Goal: Task Accomplishment & Management: Use online tool/utility

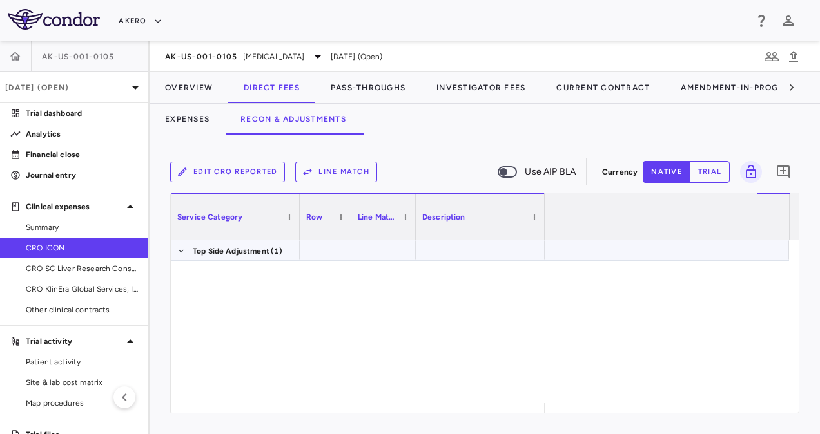
scroll to position [0, 3847]
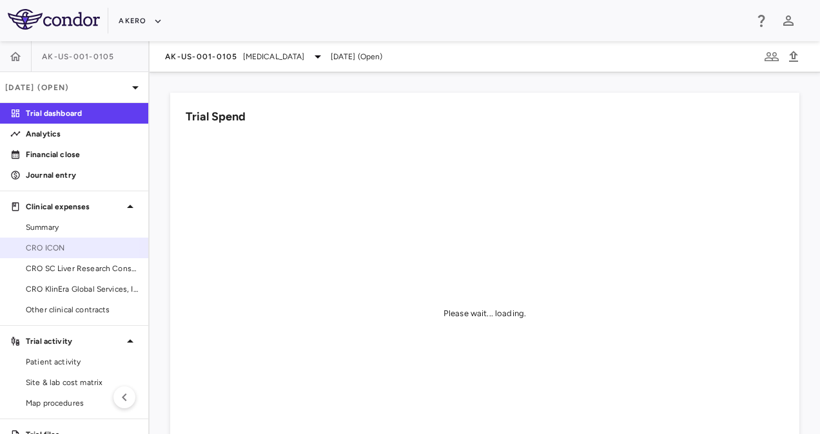
click at [69, 249] on span "CRO ICON" at bounding box center [82, 248] width 112 height 12
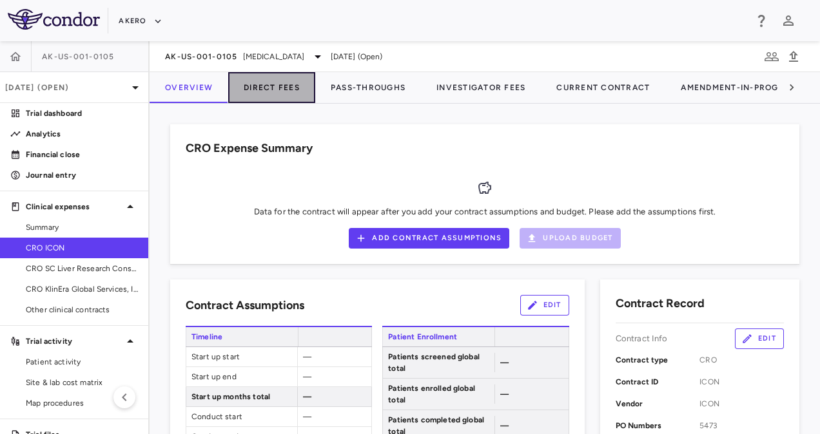
click at [278, 91] on button "Direct Fees" at bounding box center [271, 87] width 87 height 31
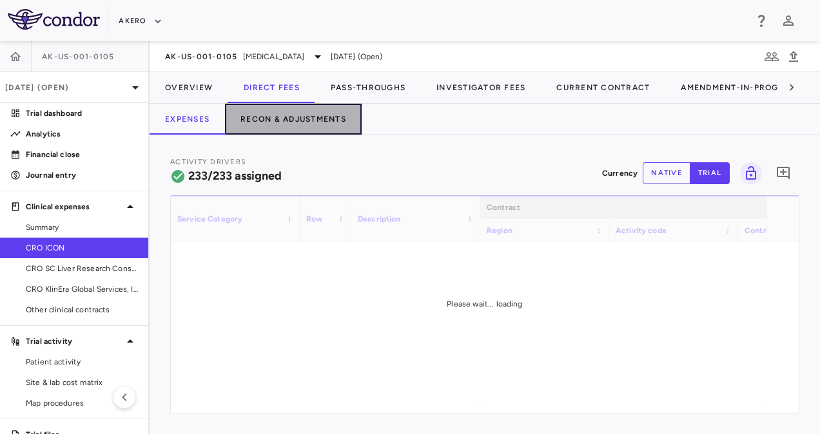
click at [318, 111] on button "Recon & Adjustments" at bounding box center [293, 119] width 137 height 31
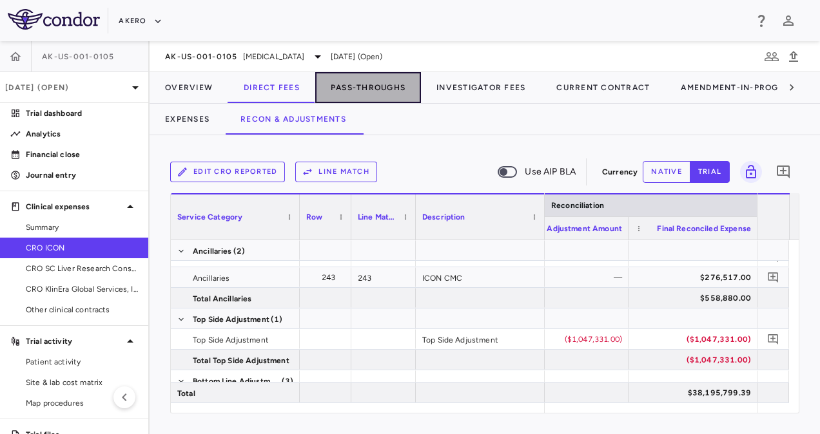
click at [367, 87] on button "Pass-Throughs" at bounding box center [368, 87] width 106 height 31
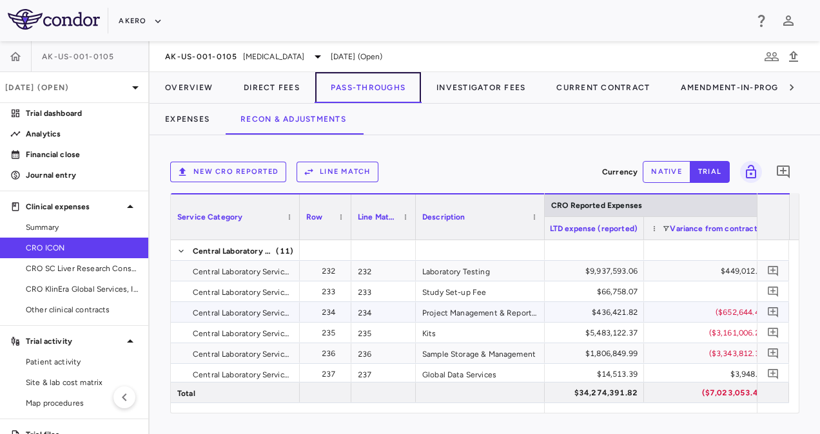
scroll to position [0, 2412]
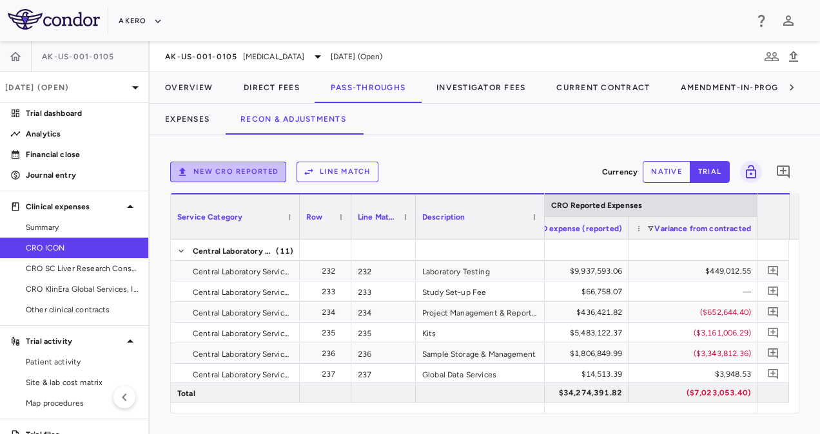
click at [256, 168] on button "New CRO reported" at bounding box center [228, 172] width 116 height 21
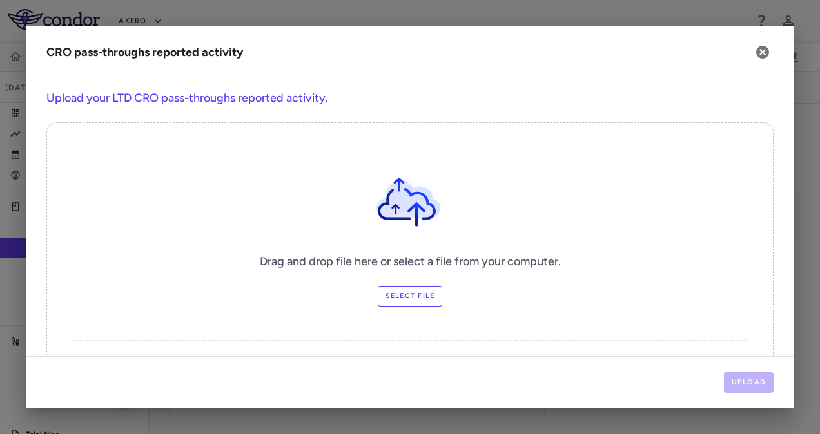
click at [390, 292] on label "Select file" at bounding box center [410, 296] width 65 height 21
click at [0, 0] on input "Select file" at bounding box center [0, 0] width 0 height 0
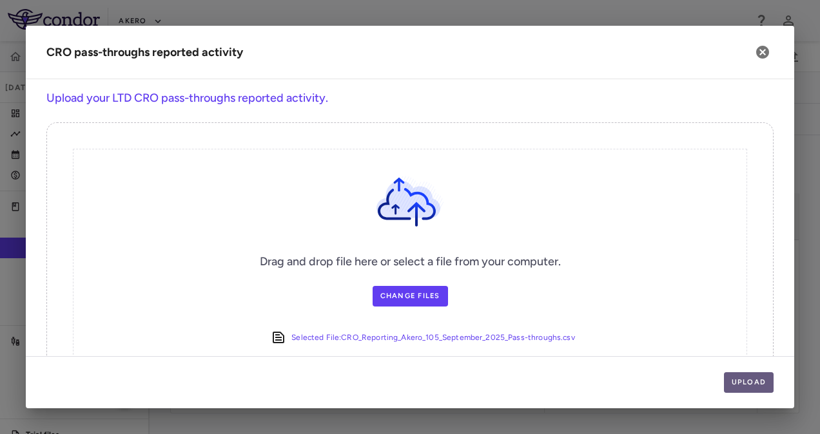
click at [744, 381] on button "Upload" at bounding box center [749, 382] width 50 height 21
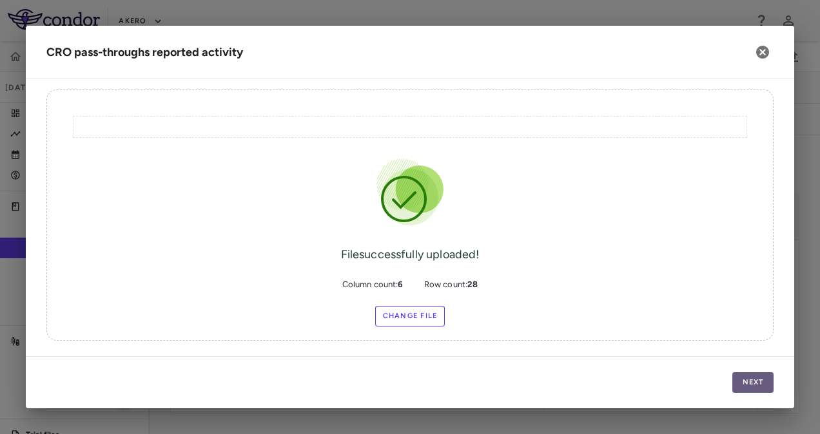
click at [750, 387] on button "Next" at bounding box center [752, 382] width 41 height 21
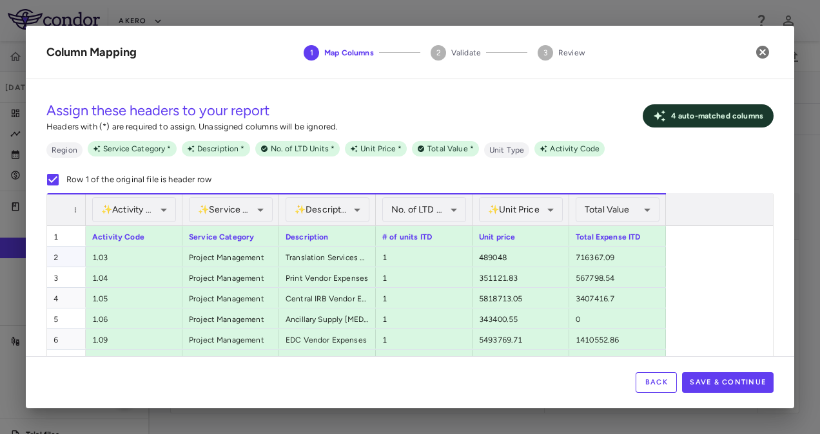
scroll to position [352, 0]
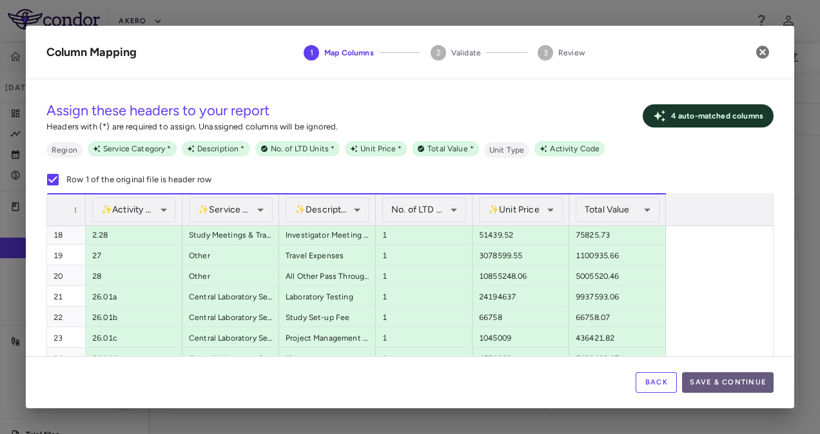
click at [712, 385] on button "Save & Continue" at bounding box center [727, 382] width 91 height 21
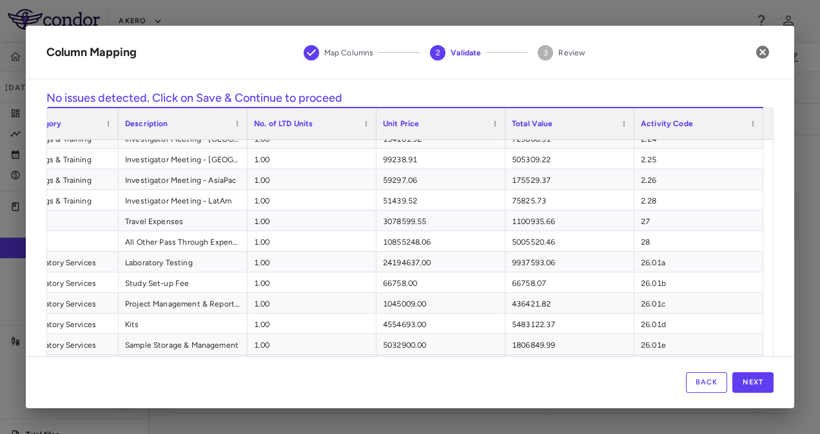
scroll to position [339, 0]
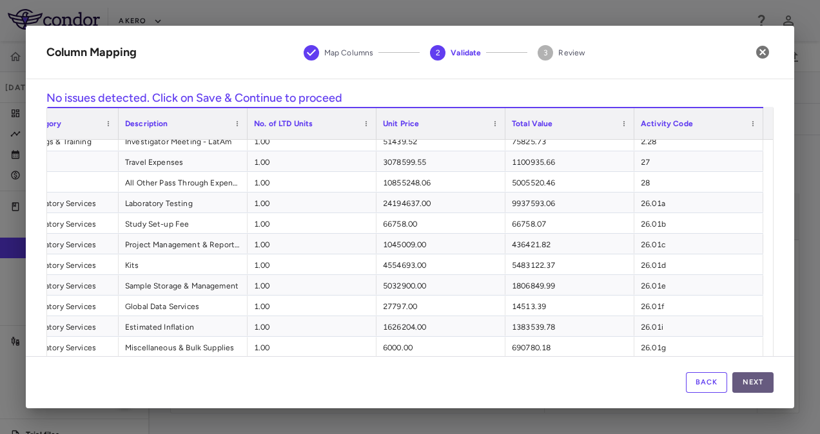
click at [755, 380] on button "Next" at bounding box center [752, 382] width 41 height 21
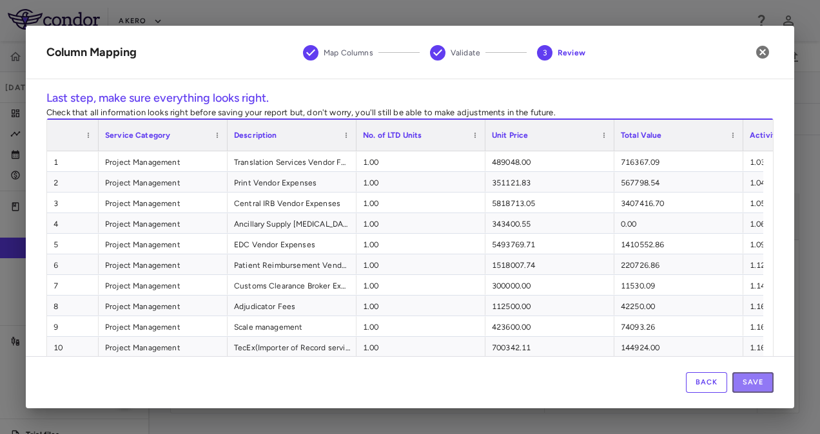
click at [755, 380] on button "Save" at bounding box center [752, 382] width 41 height 21
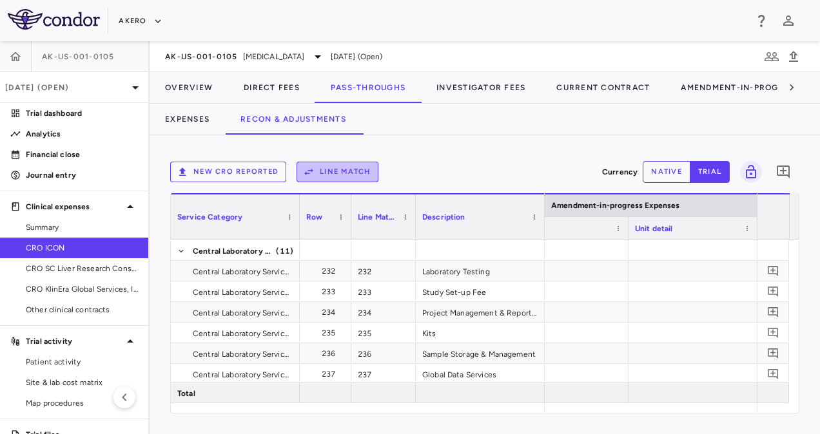
click at [341, 169] on button "Line Match" at bounding box center [337, 172] width 82 height 21
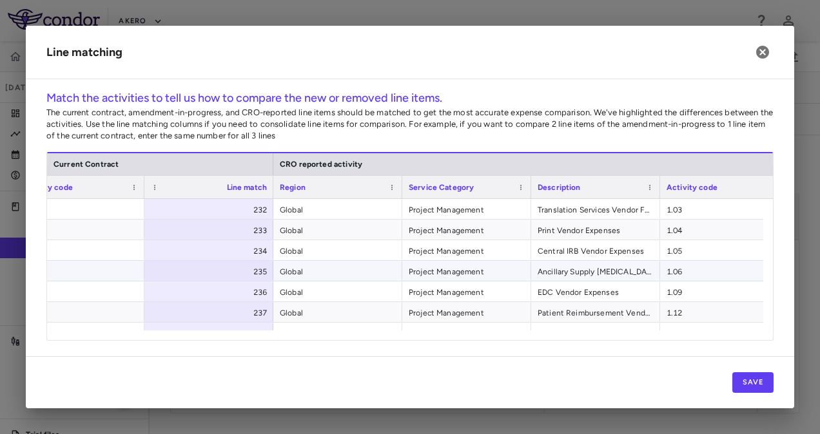
scroll to position [0, 437]
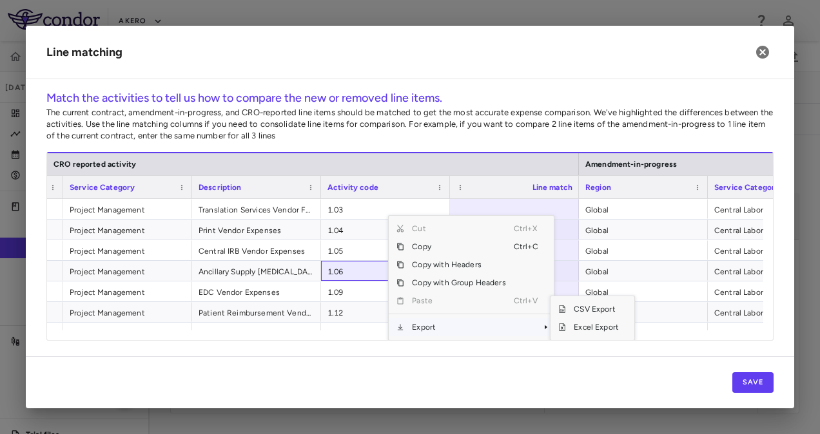
click at [424, 325] on span "Export" at bounding box center [458, 327] width 109 height 18
click at [590, 331] on span "Excel Export" at bounding box center [596, 327] width 61 height 18
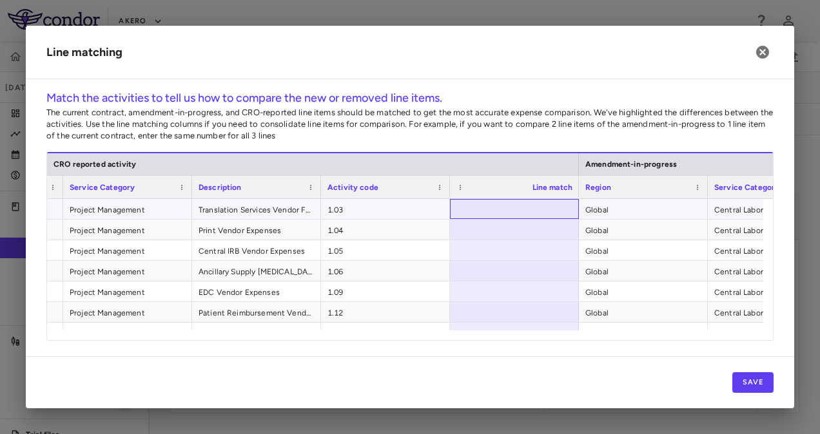
click at [496, 206] on div at bounding box center [514, 209] width 129 height 20
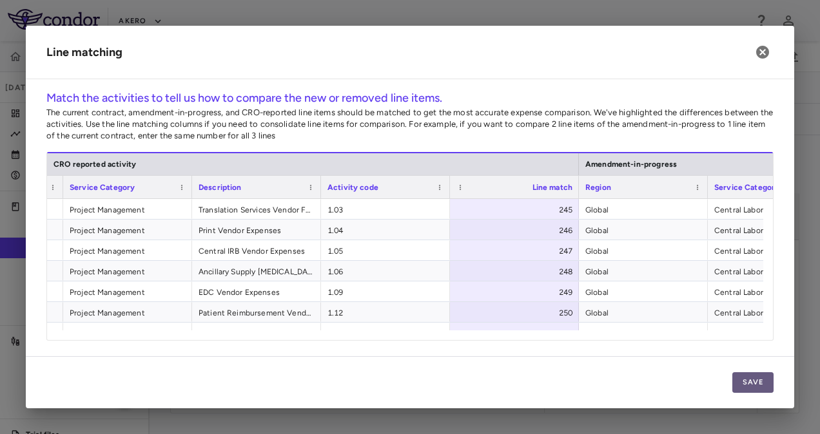
click at [756, 390] on button "Save" at bounding box center [752, 382] width 41 height 21
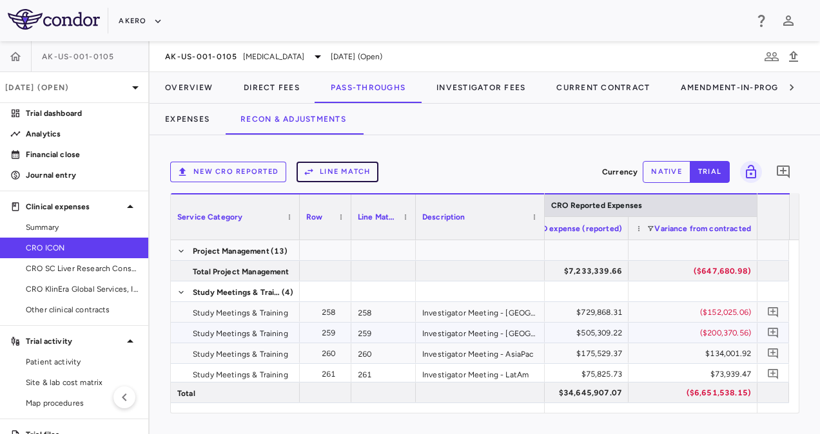
scroll to position [702, 0]
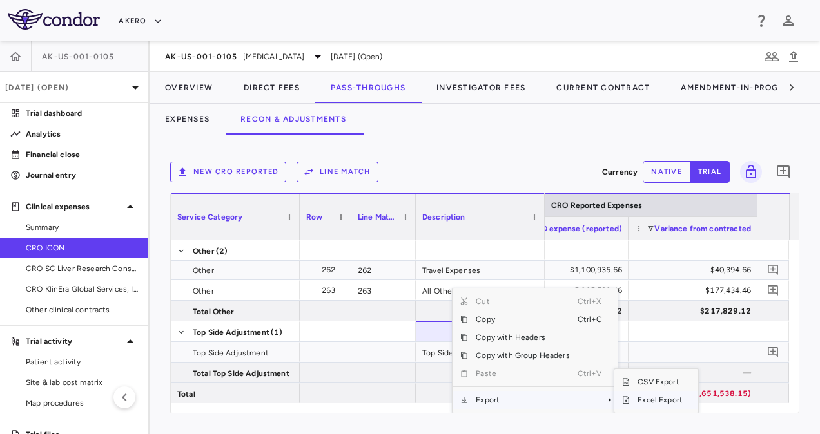
click at [637, 401] on span "Excel Export" at bounding box center [660, 400] width 61 height 18
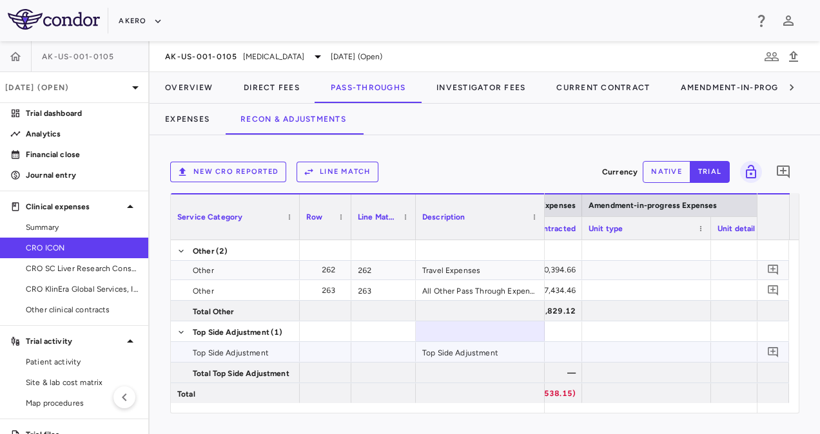
scroll to position [0, 2381]
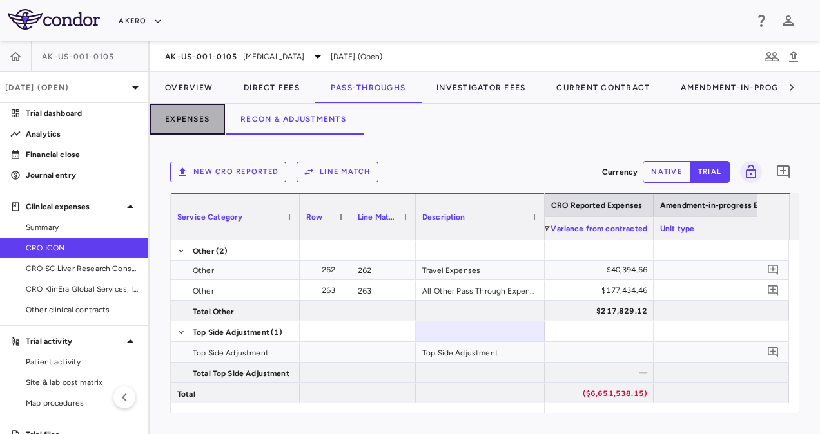
click at [206, 115] on button "Expenses" at bounding box center [186, 119] width 75 height 31
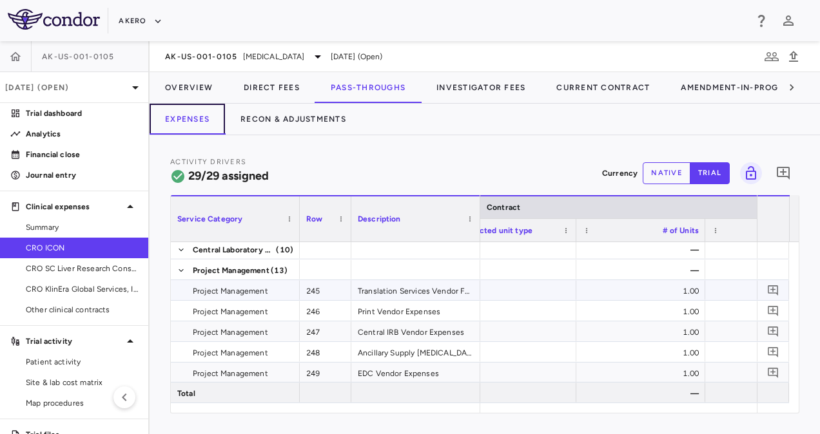
scroll to position [0, 557]
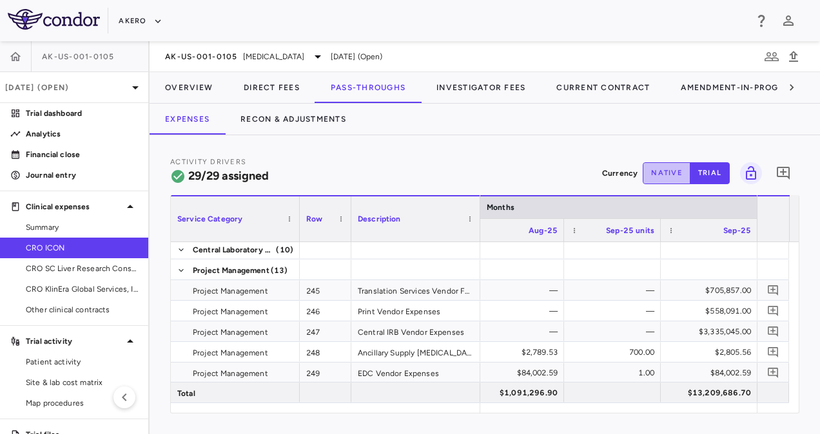
click at [668, 175] on button "native" at bounding box center [666, 173] width 48 height 22
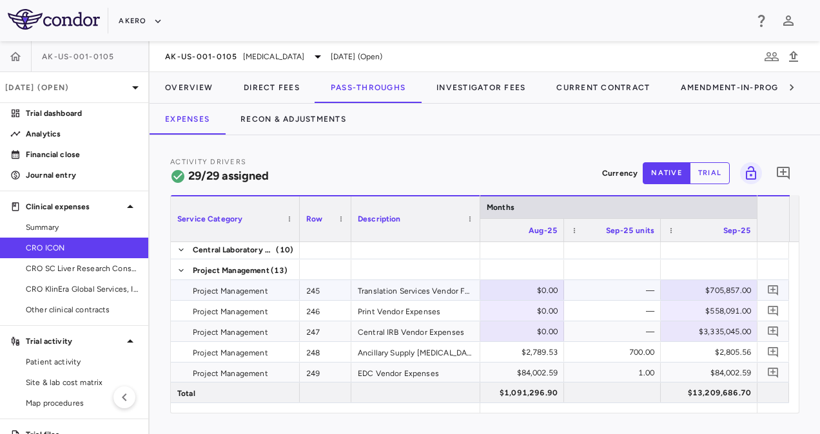
type button "native"
click at [720, 290] on div "$705,857.00" at bounding box center [711, 290] width 79 height 21
type input "*"
type input "******"
click at [722, 313] on div "$558,091.00" at bounding box center [711, 311] width 79 height 21
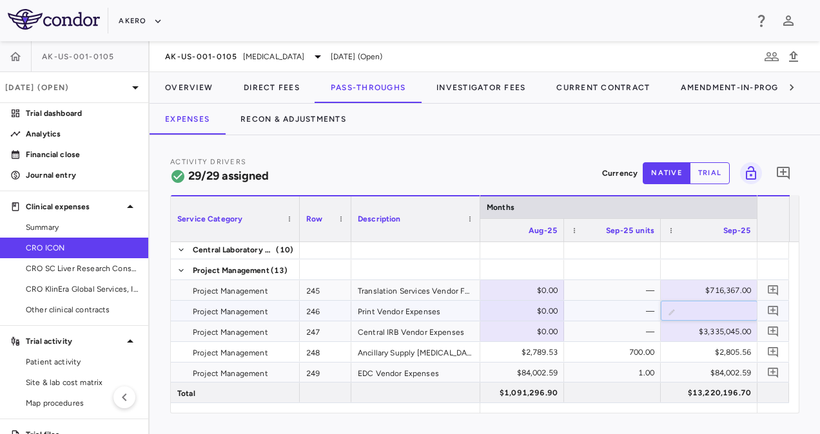
type input "*"
type input "******"
click at [714, 335] on div "$3,335,045.00" at bounding box center [711, 332] width 79 height 21
type input "*"
type input "*******"
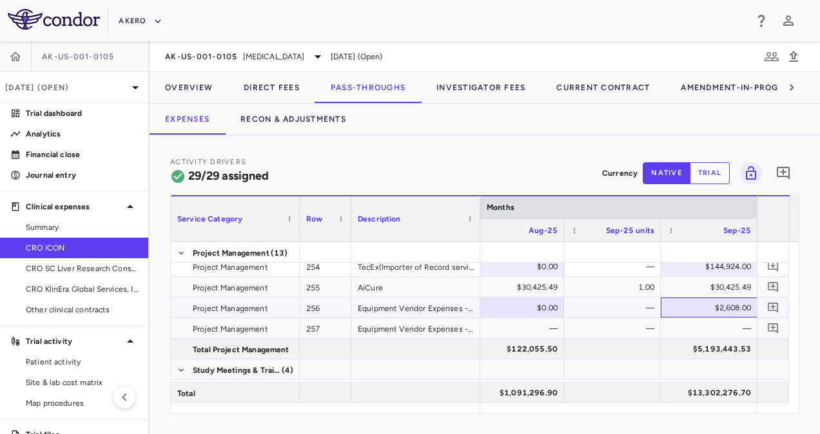
click at [728, 307] on div "$2,608.00" at bounding box center [711, 308] width 79 height 21
type input "*"
type input "****"
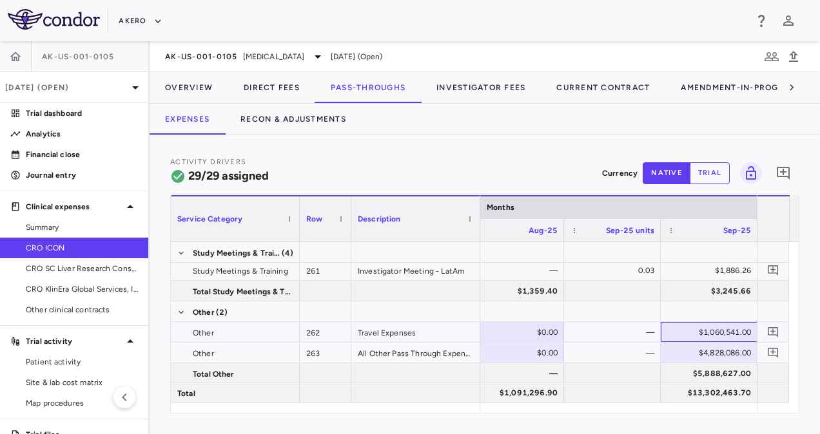
click at [731, 329] on div "$1,060,541.00" at bounding box center [711, 332] width 79 height 21
type input "*"
type input "*******"
click at [723, 351] on div "$4,828,086.00" at bounding box center [711, 353] width 79 height 21
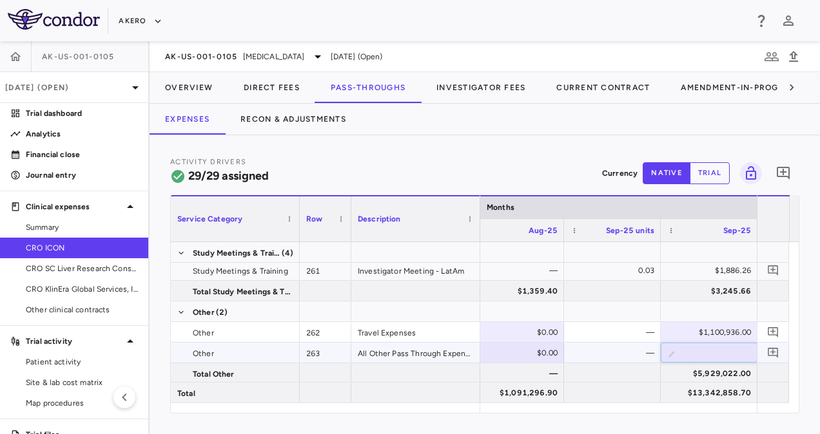
type input "*"
type input "*******"
click at [276, 116] on button "Recon & Adjustments" at bounding box center [293, 119] width 137 height 31
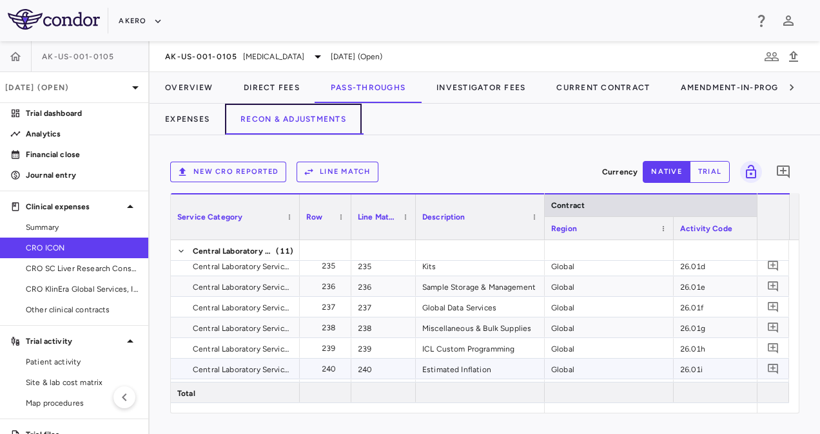
scroll to position [0, 201]
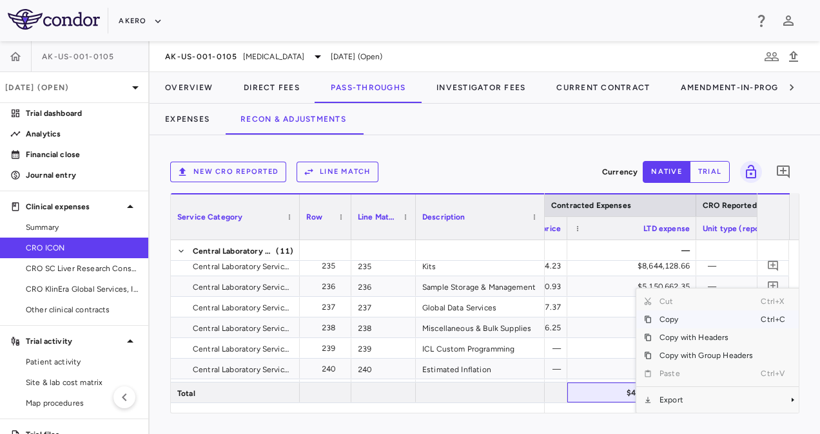
click at [668, 320] on span "Copy" at bounding box center [705, 320] width 109 height 18
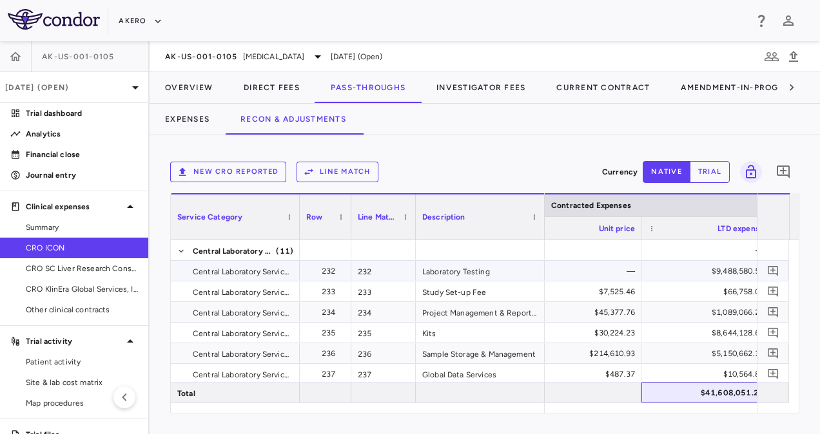
scroll to position [0, 1679]
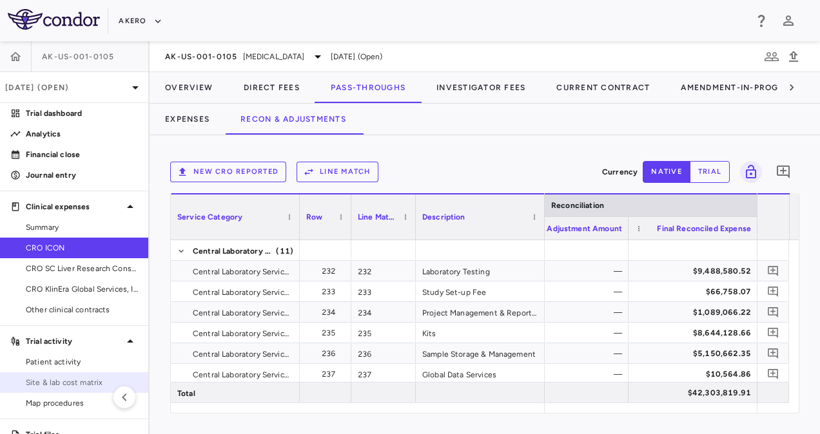
click at [63, 379] on span "Site & lab cost matrix" at bounding box center [82, 383] width 112 height 12
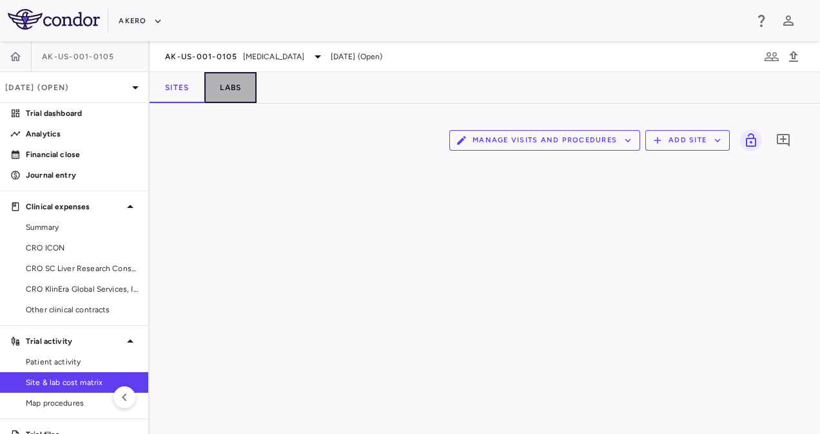
click at [232, 94] on button "Labs" at bounding box center [230, 87] width 52 height 31
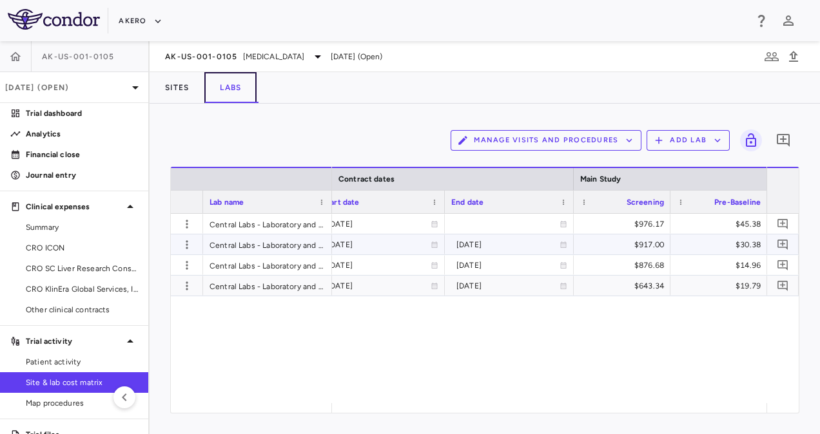
scroll to position [0, 394]
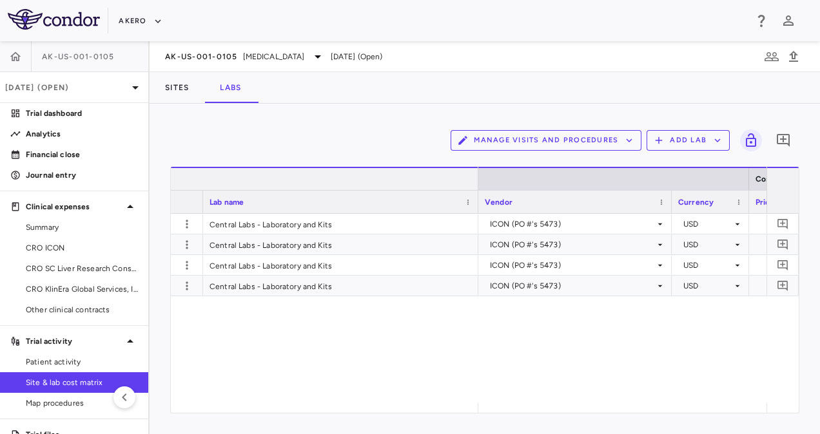
drag, startPoint x: 329, startPoint y: 184, endPoint x: 476, endPoint y: 183, distance: 146.3
click at [476, 183] on div at bounding box center [477, 179] width 5 height 22
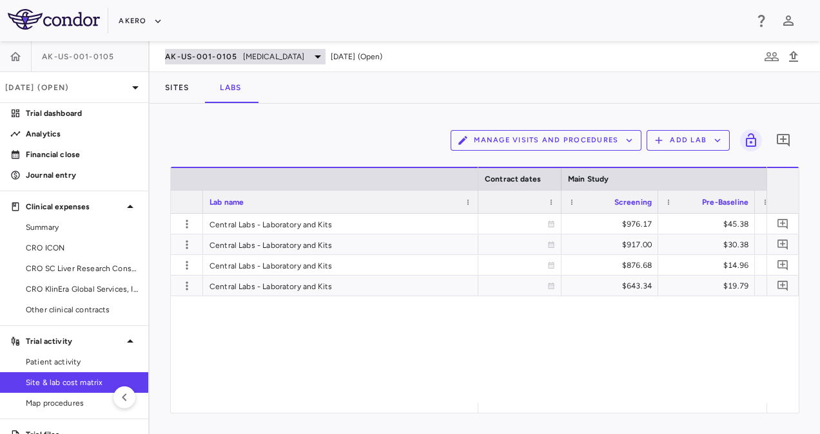
click at [305, 53] on span "[MEDICAL_DATA]" at bounding box center [274, 57] width 62 height 12
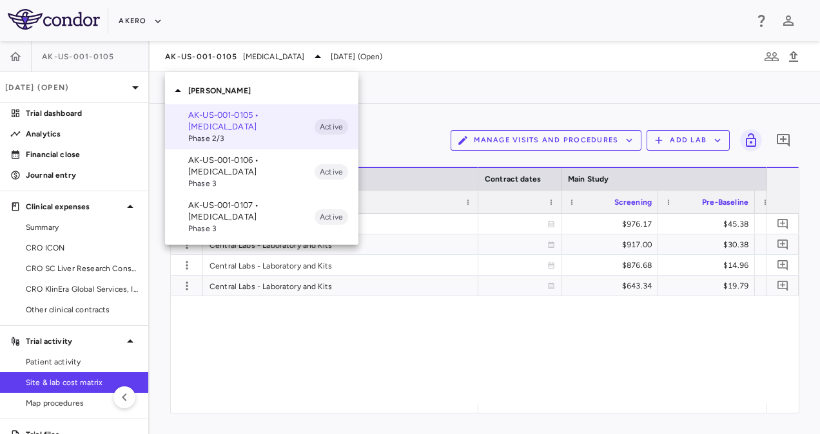
click at [73, 78] on div at bounding box center [410, 217] width 820 height 434
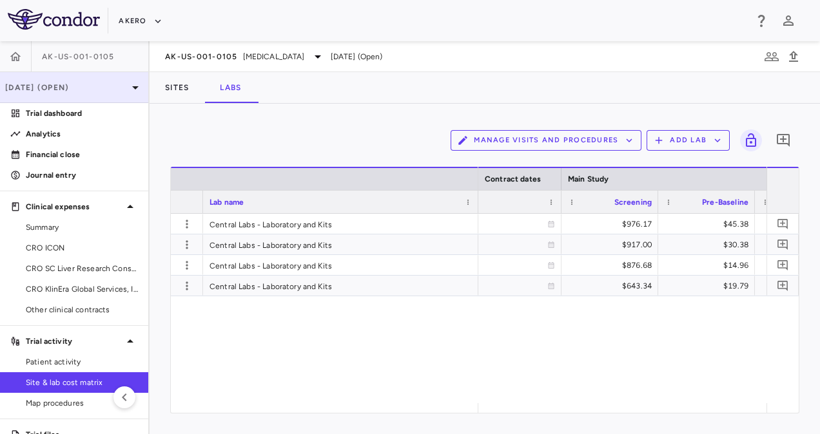
click at [76, 83] on p "[DATE] (Open)" at bounding box center [66, 88] width 122 height 12
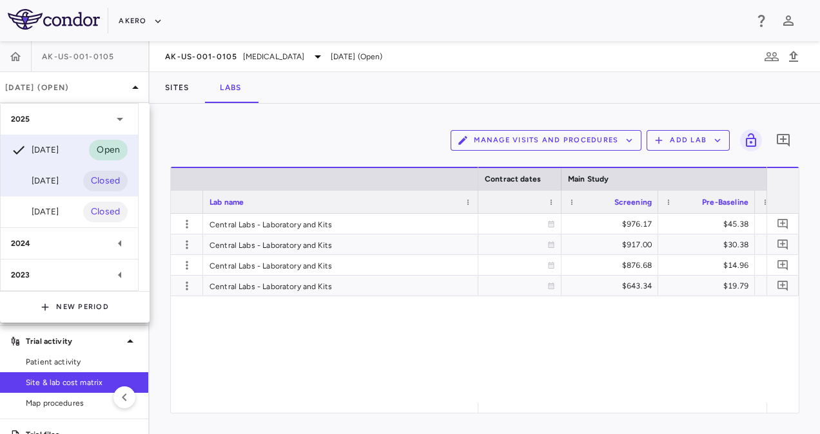
click at [56, 181] on div "Jun 2025" at bounding box center [35, 180] width 48 height 15
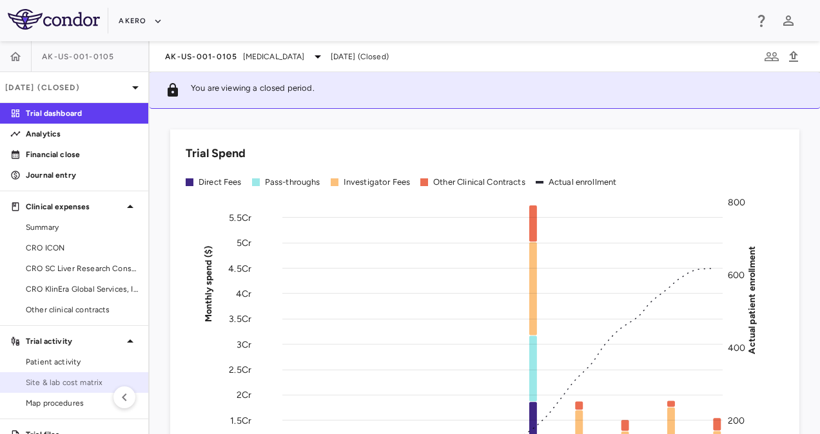
click at [59, 385] on span "Site & lab cost matrix" at bounding box center [82, 383] width 112 height 12
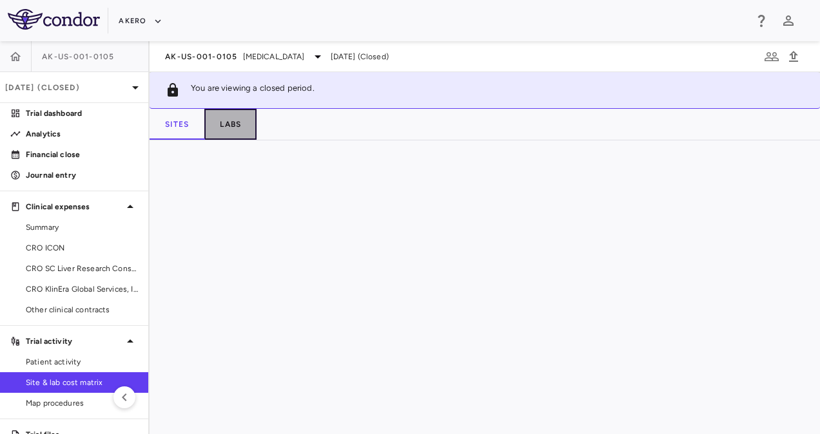
click at [227, 134] on button "Labs" at bounding box center [230, 124] width 52 height 31
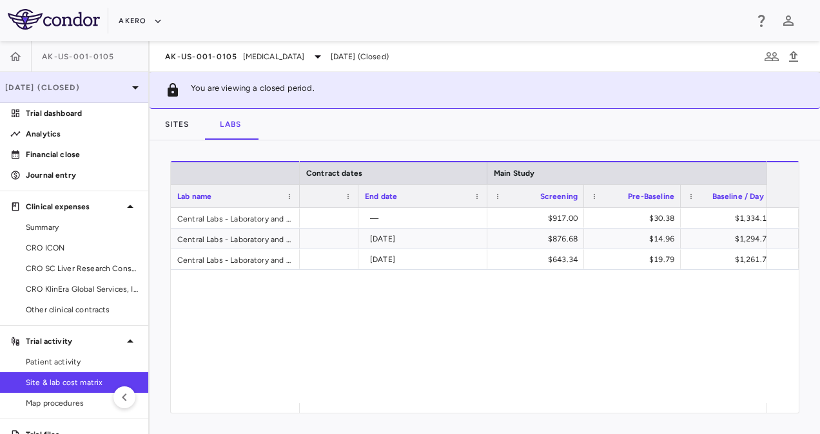
click at [94, 92] on p "Jun 2025 (Closed)" at bounding box center [66, 88] width 122 height 12
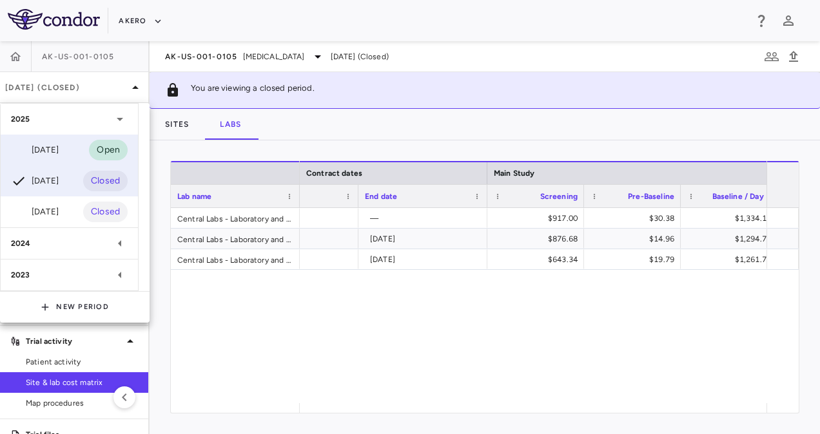
click at [55, 152] on div "Sep 2025" at bounding box center [35, 149] width 48 height 15
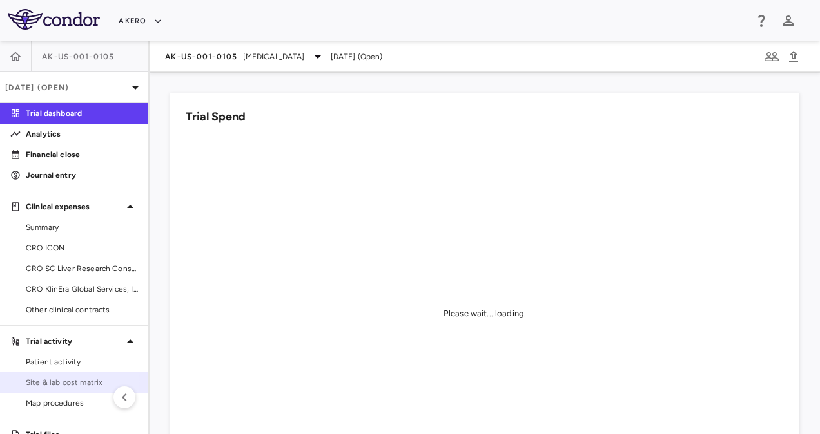
click at [67, 381] on span "Site & lab cost matrix" at bounding box center [82, 383] width 112 height 12
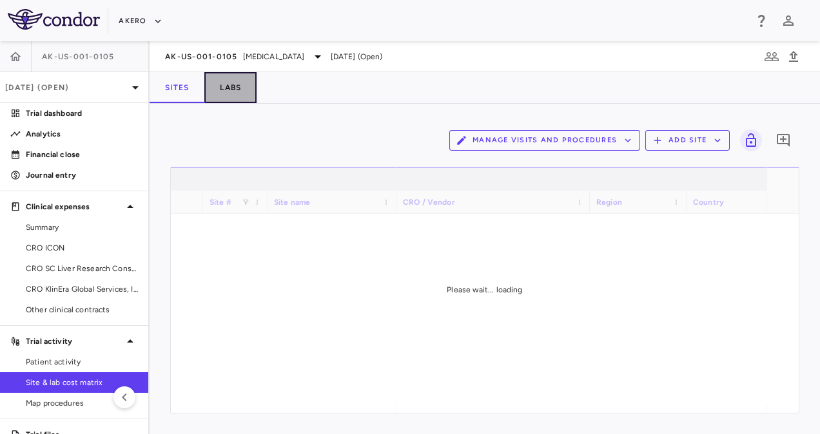
click at [224, 90] on button "Labs" at bounding box center [230, 87] width 52 height 31
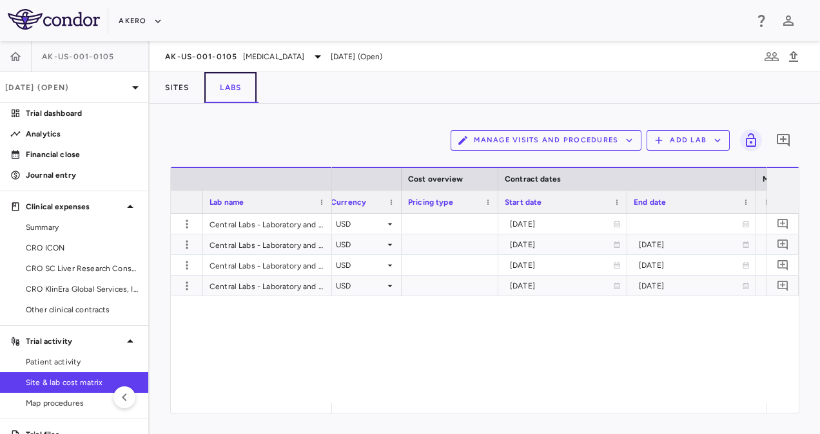
scroll to position [0, 212]
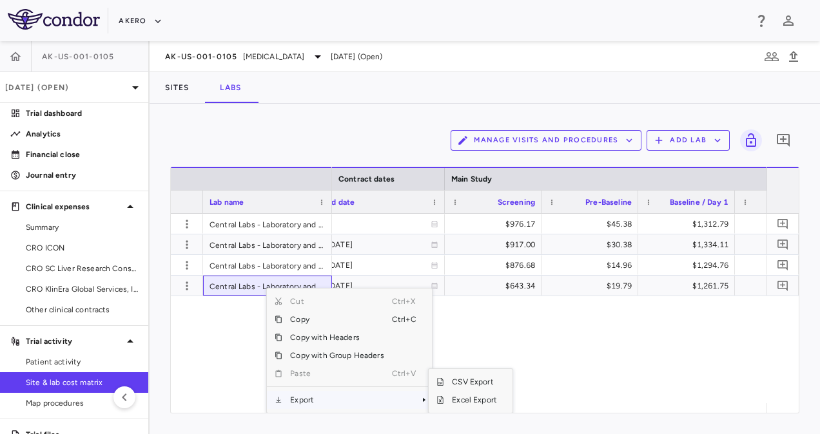
click at [310, 401] on span "Export" at bounding box center [336, 400] width 109 height 18
click at [475, 400] on span "Excel Export" at bounding box center [474, 400] width 61 height 18
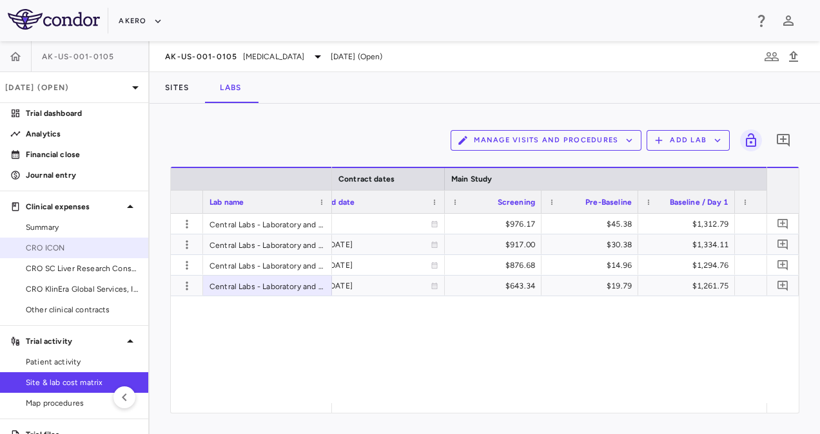
click at [76, 249] on span "CRO ICON" at bounding box center [82, 248] width 112 height 12
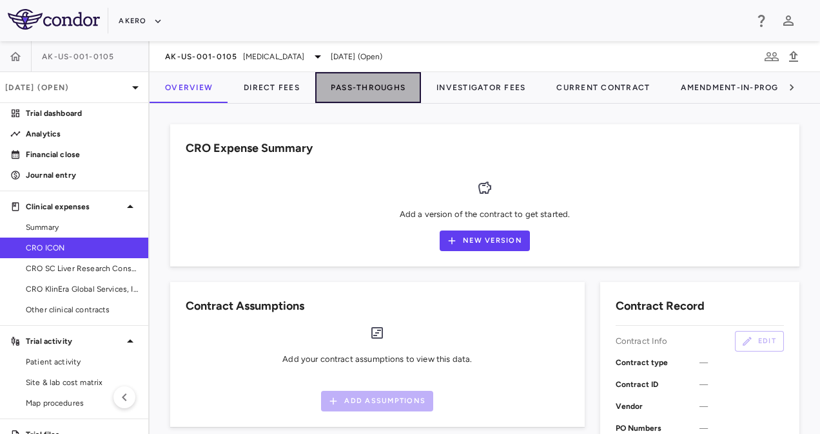
click at [365, 82] on button "Pass-Throughs" at bounding box center [368, 87] width 106 height 31
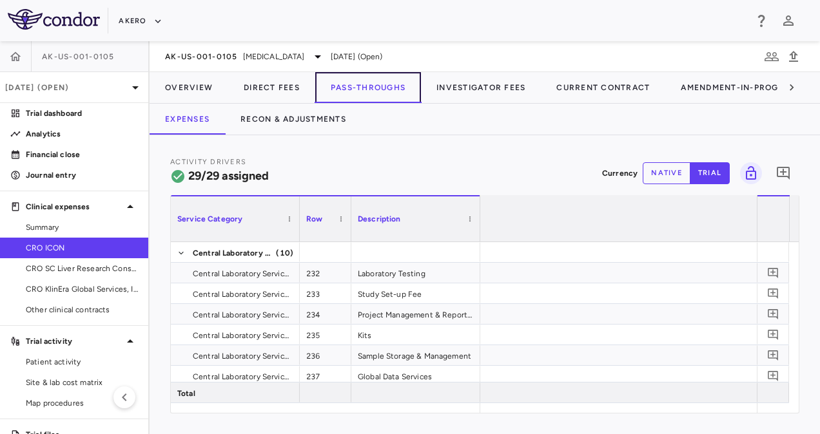
scroll to position [0, 7616]
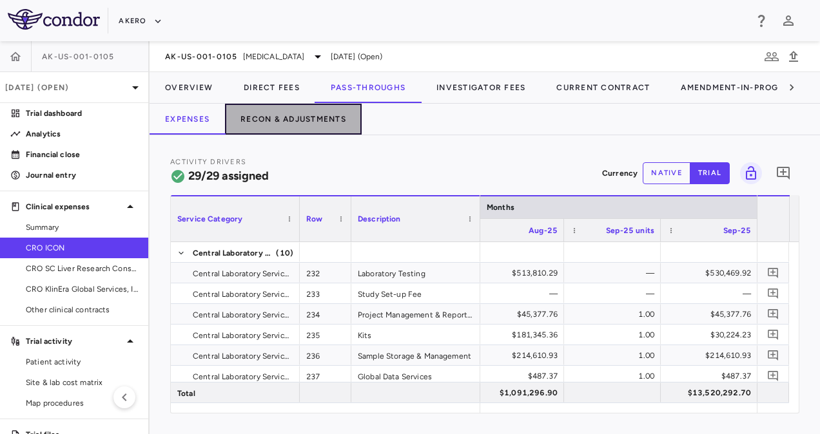
click at [322, 122] on button "Recon & Adjustments" at bounding box center [293, 119] width 137 height 31
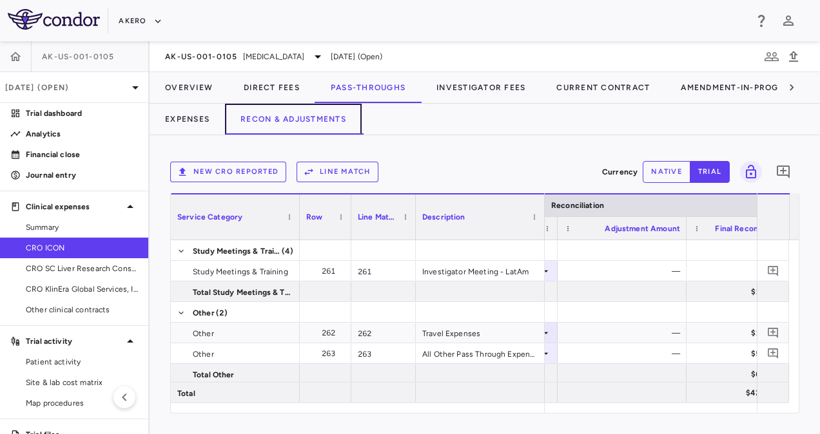
scroll to position [0, 3788]
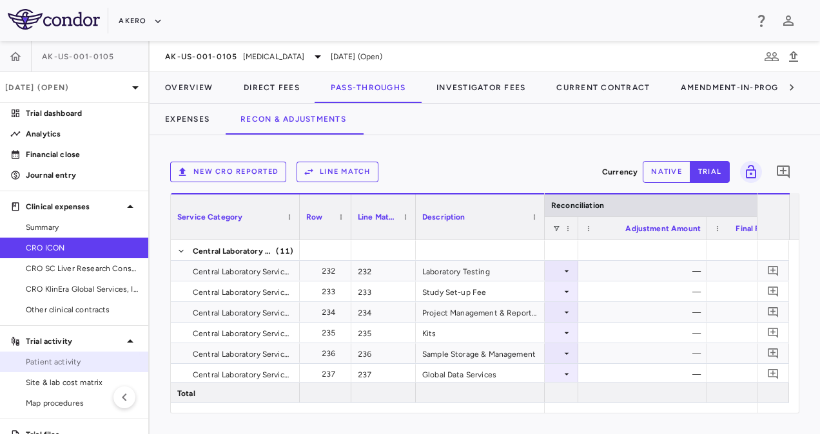
click at [66, 365] on span "Patient activity" at bounding box center [82, 362] width 112 height 12
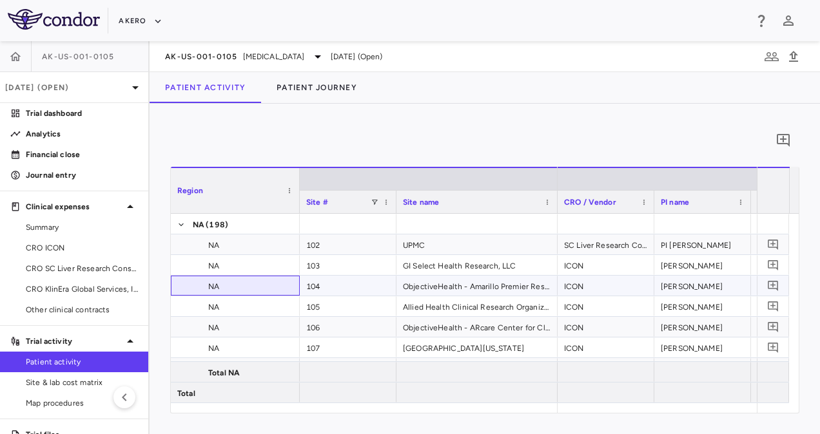
click at [286, 293] on span "NA" at bounding box center [243, 286] width 101 height 21
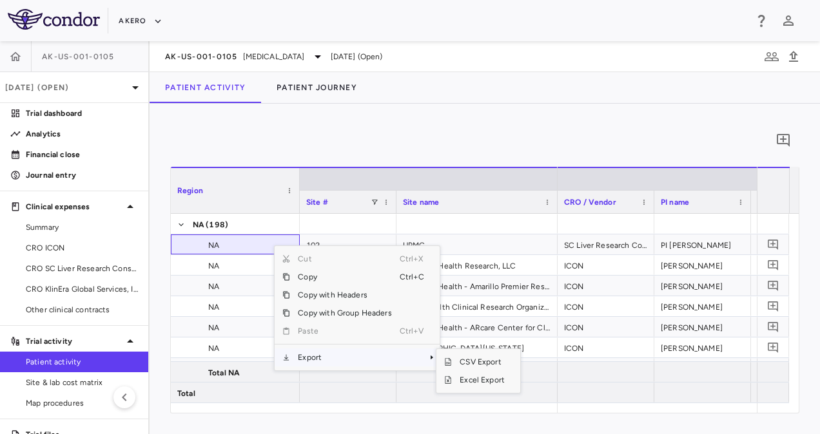
click at [326, 360] on span "Export" at bounding box center [344, 358] width 109 height 18
click at [469, 383] on span "Excel Export" at bounding box center [482, 380] width 61 height 18
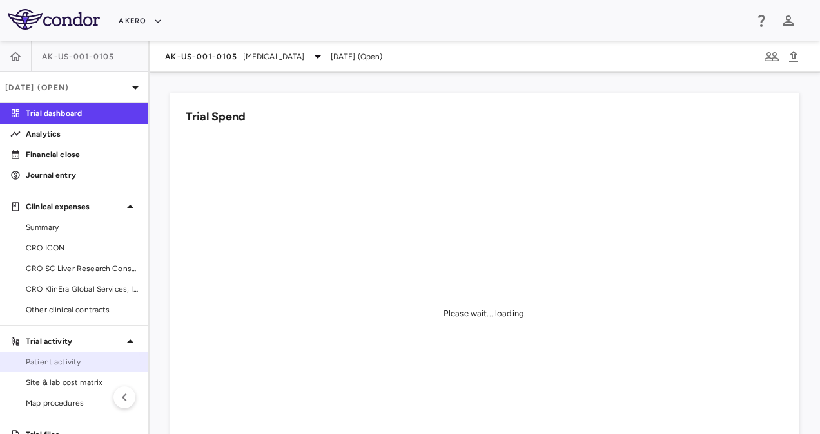
click at [63, 365] on span "Patient activity" at bounding box center [82, 362] width 112 height 12
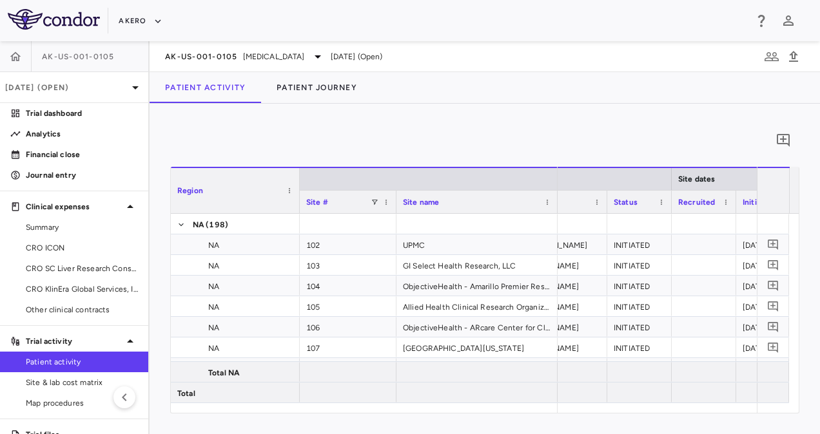
scroll to position [0, 88]
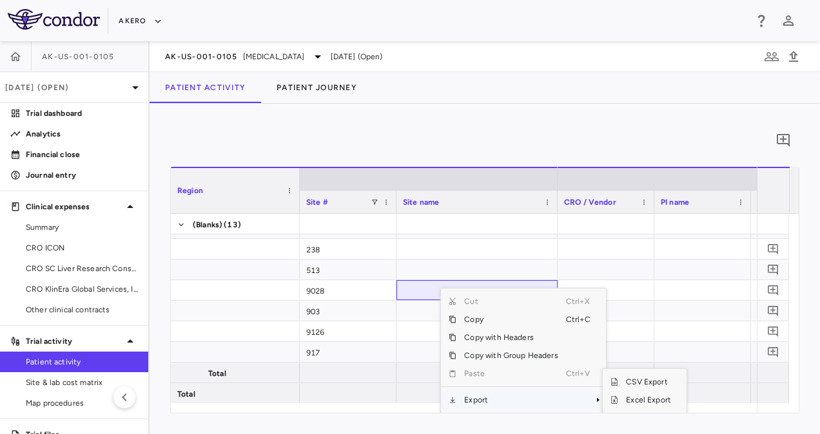
click at [492, 401] on span "Export" at bounding box center [510, 400] width 109 height 18
click at [630, 397] on span "Excel Export" at bounding box center [648, 400] width 61 height 18
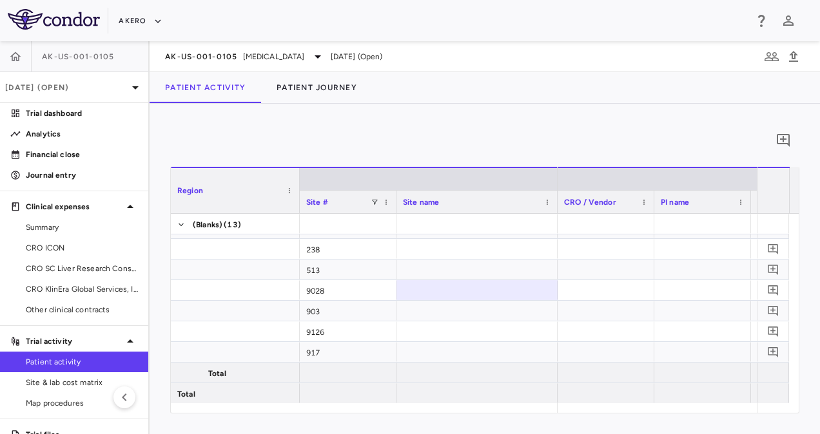
click at [422, 147] on div "0" at bounding box center [484, 140] width 629 height 32
click at [90, 256] on link "CRO ICON" at bounding box center [74, 247] width 148 height 19
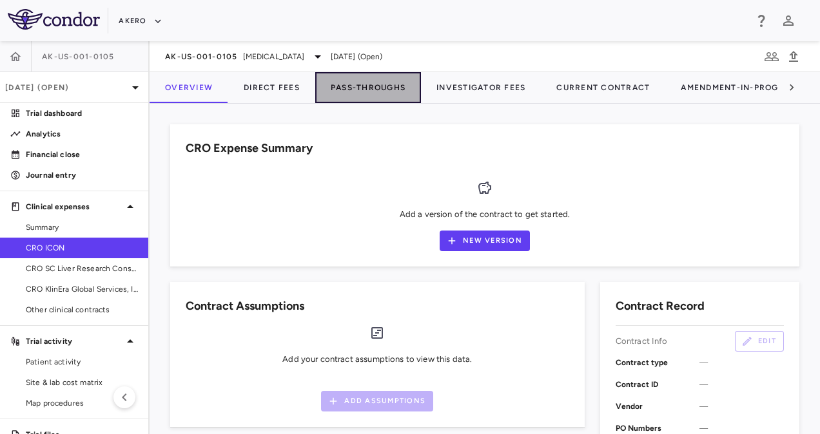
click at [367, 84] on button "Pass-Throughs" at bounding box center [368, 87] width 106 height 31
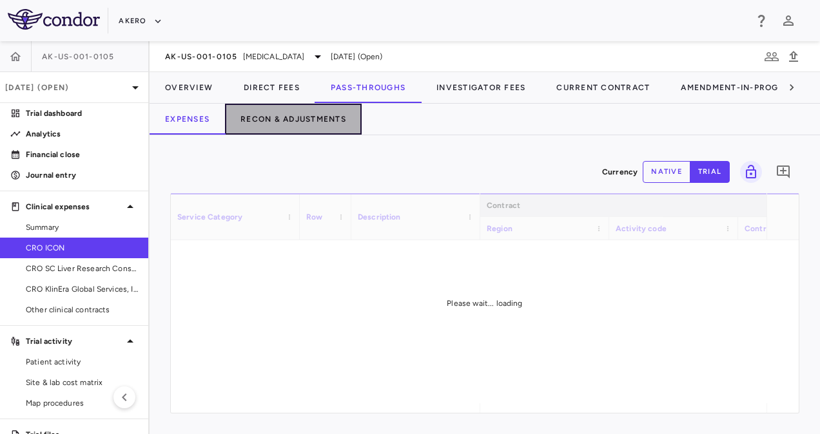
click at [291, 124] on button "Recon & Adjustments" at bounding box center [293, 119] width 137 height 31
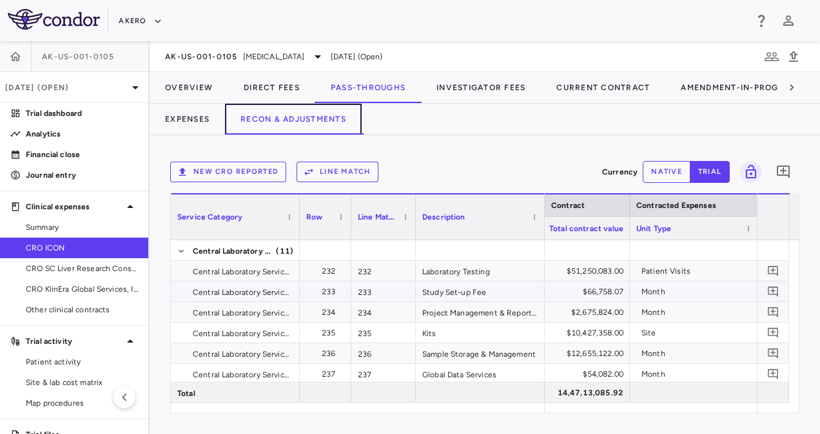
scroll to position [0, 957]
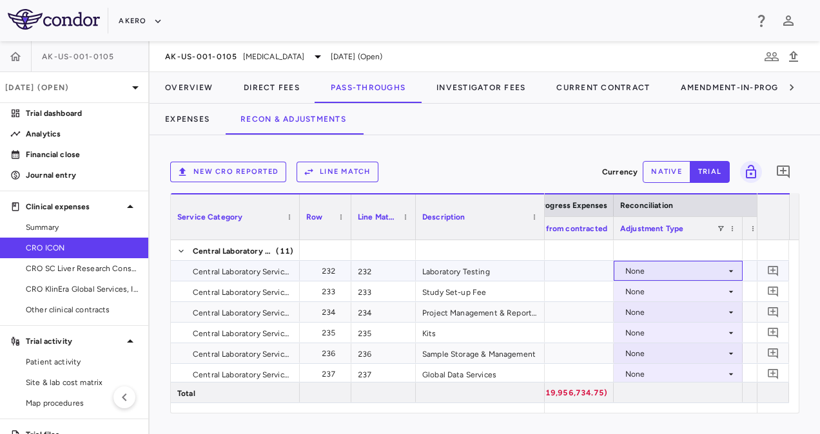
click at [644, 271] on div "None" at bounding box center [675, 271] width 101 height 21
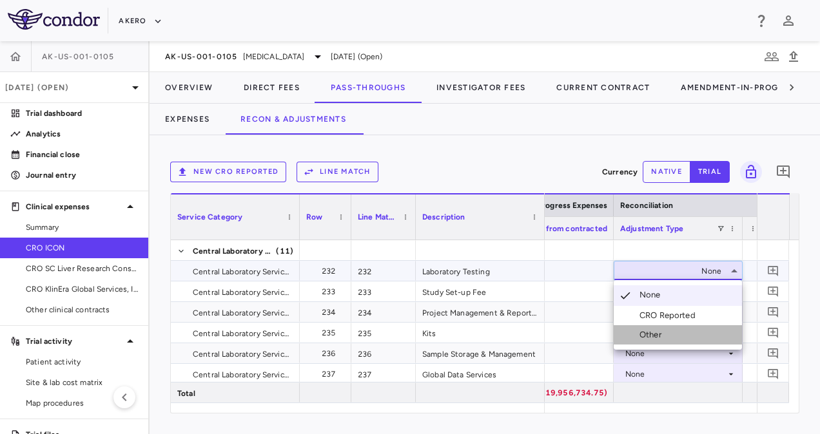
click at [655, 329] on div "Other" at bounding box center [652, 335] width 27 height 12
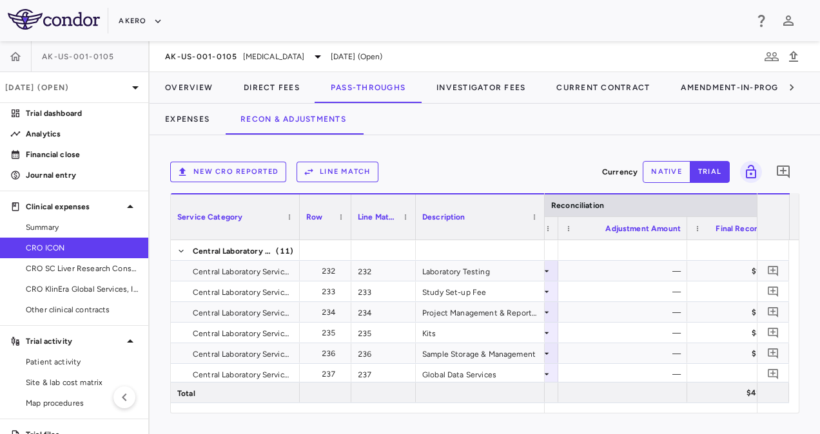
click at [669, 167] on button "native" at bounding box center [666, 172] width 48 height 22
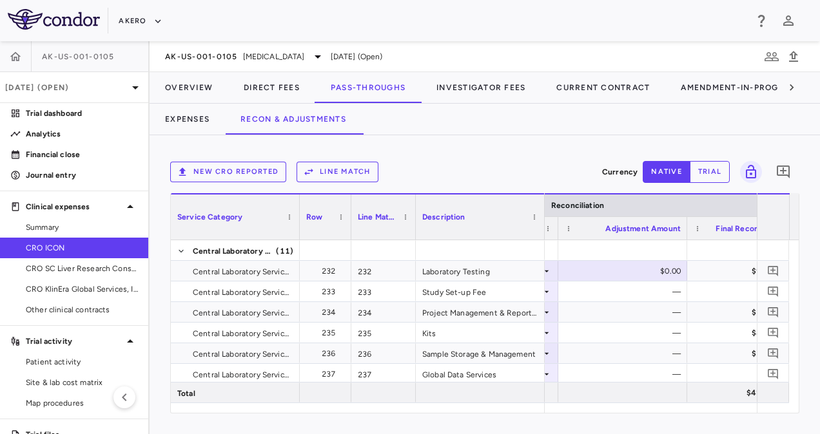
type button "native"
click at [628, 263] on div "$0.00" at bounding box center [625, 271] width 111 height 21
type input "*******"
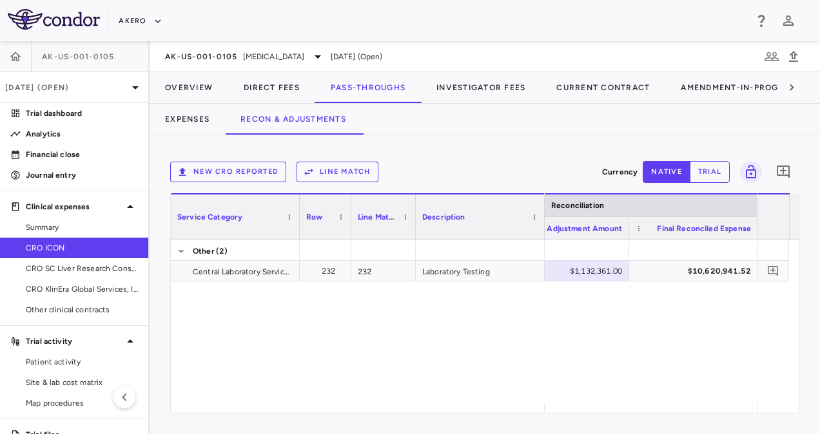
scroll to position [702, 0]
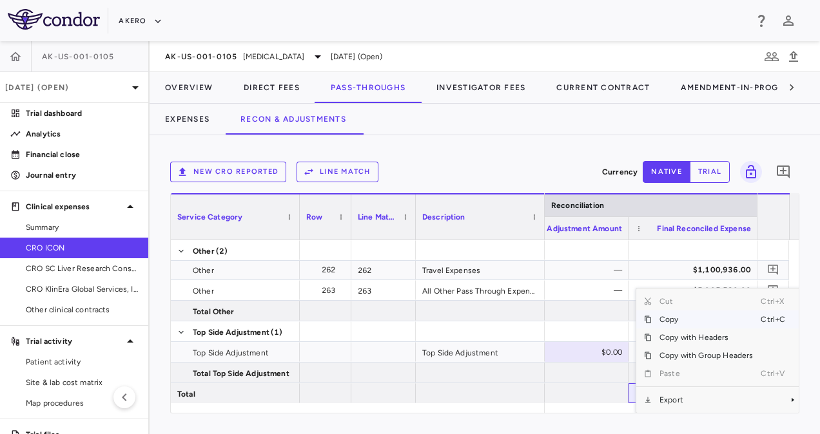
click at [666, 317] on span "Copy" at bounding box center [705, 320] width 109 height 18
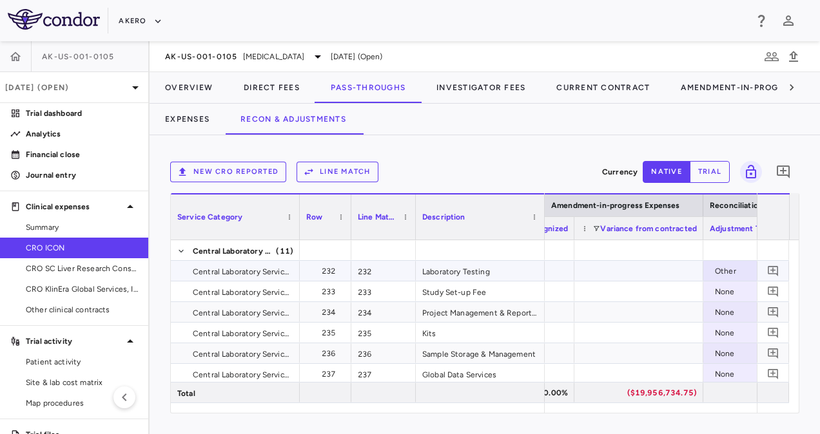
scroll to position [0, 3513]
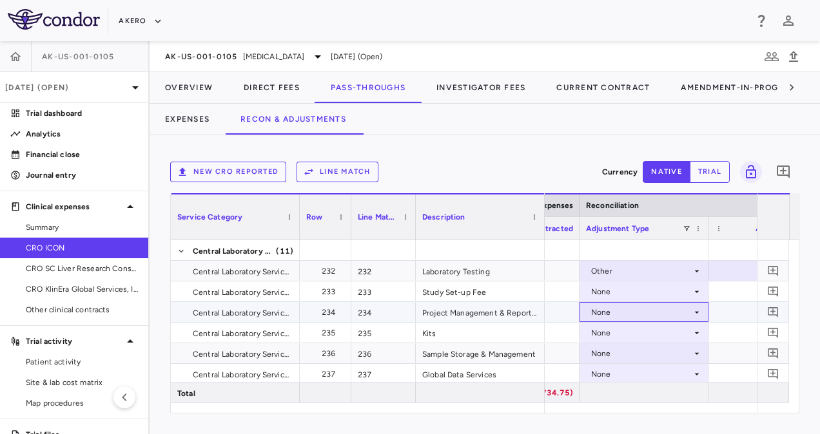
click at [671, 311] on div "None" at bounding box center [641, 312] width 101 height 21
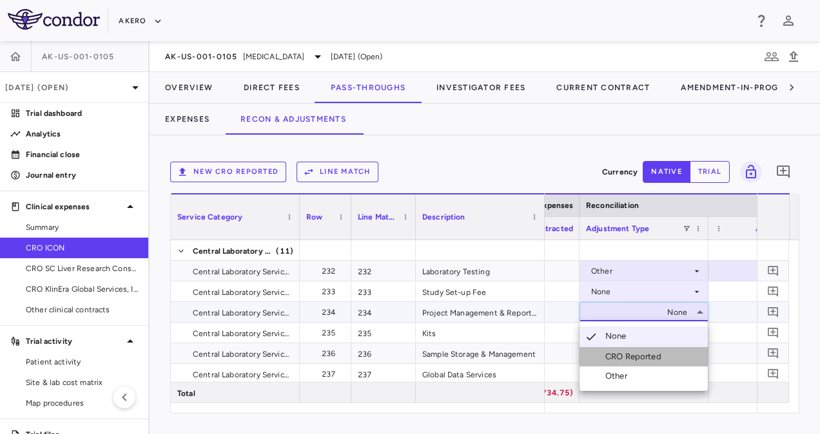
click at [626, 354] on div "CRO Reported" at bounding box center [635, 357] width 61 height 12
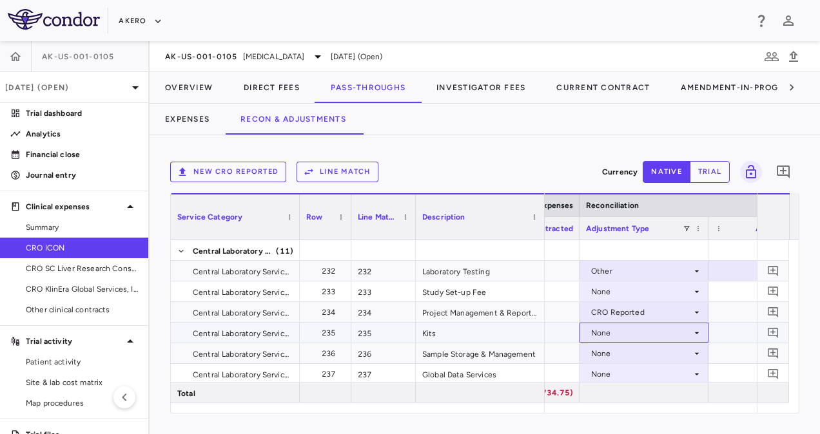
click at [621, 334] on div "None" at bounding box center [641, 333] width 101 height 21
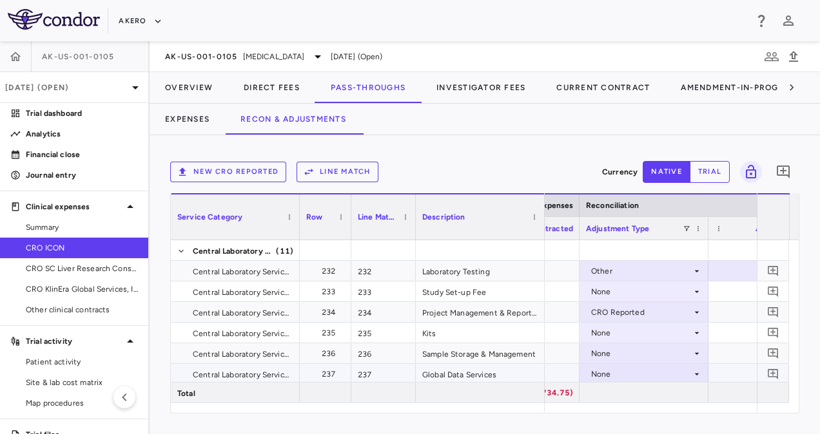
click at [626, 376] on div "None" at bounding box center [641, 374] width 101 height 21
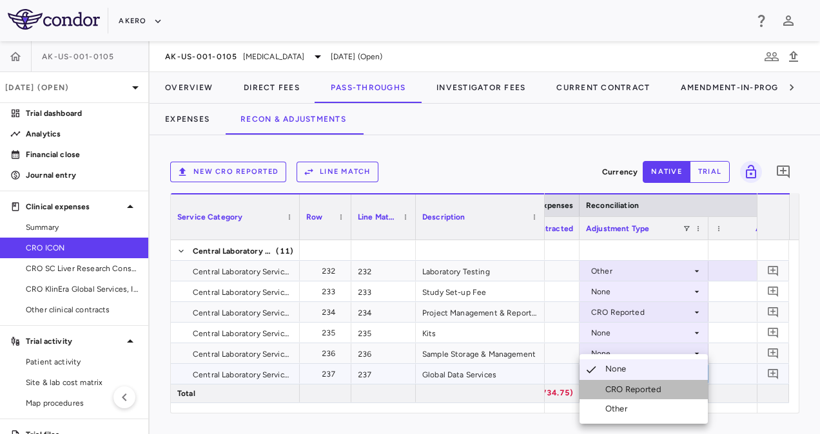
click at [635, 384] on div "CRO Reported" at bounding box center [635, 390] width 61 height 12
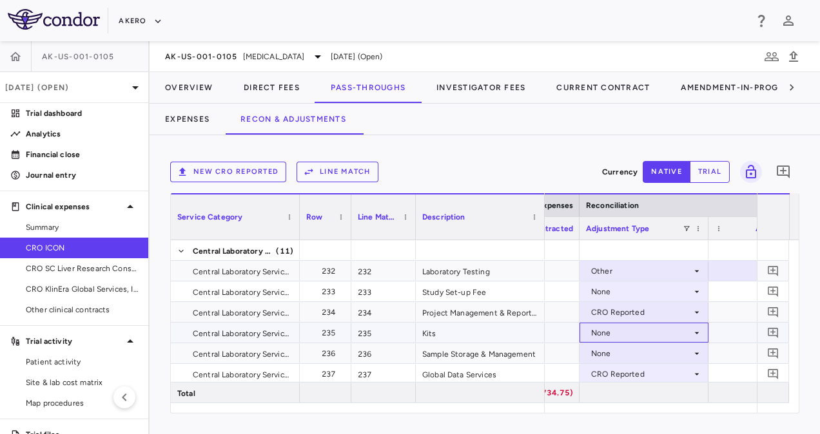
click at [630, 336] on div "None" at bounding box center [641, 333] width 101 height 21
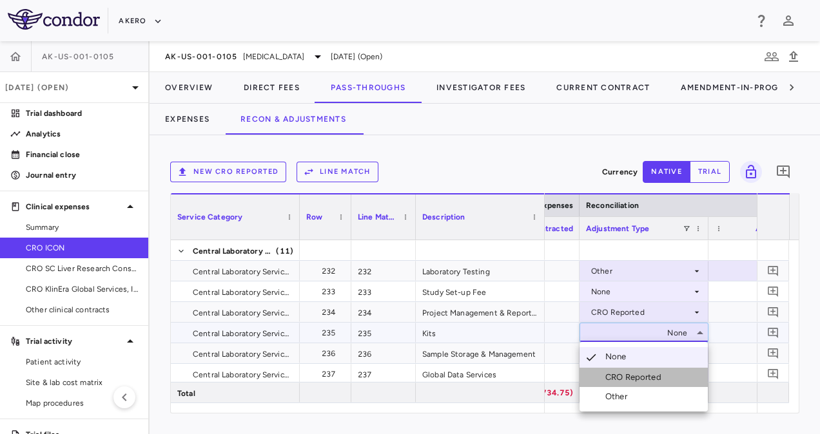
click at [628, 375] on div "CRO Reported" at bounding box center [635, 378] width 61 height 12
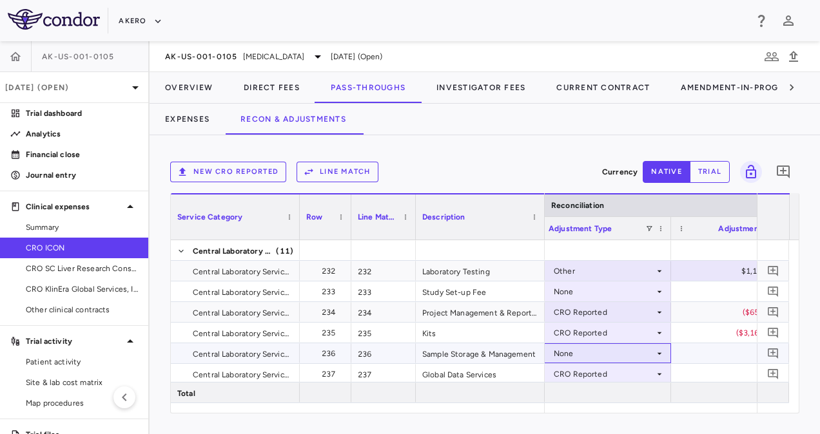
click at [638, 353] on div "None" at bounding box center [603, 353] width 101 height 21
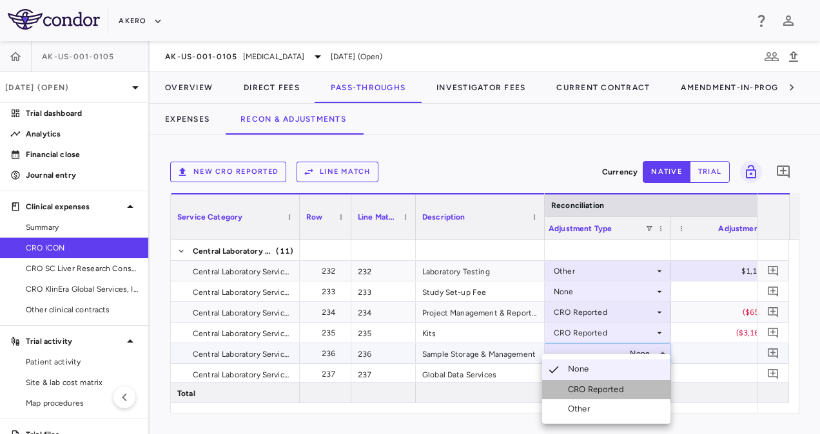
click at [584, 390] on div "CRO Reported" at bounding box center [598, 390] width 61 height 12
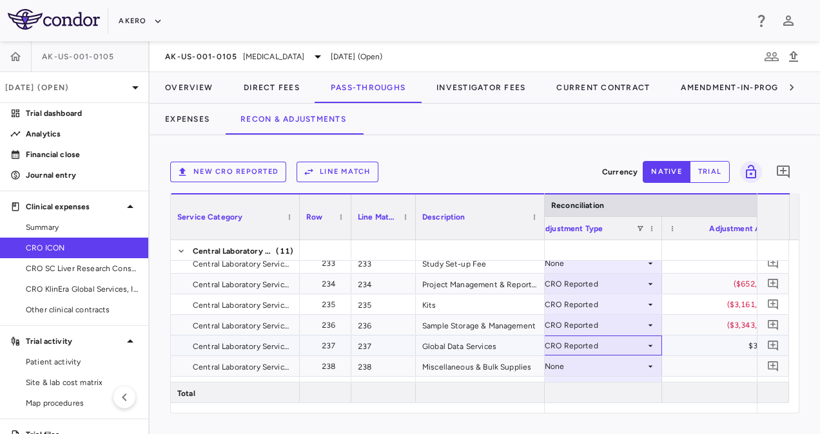
click at [594, 349] on div "CRO Reported" at bounding box center [594, 346] width 101 height 21
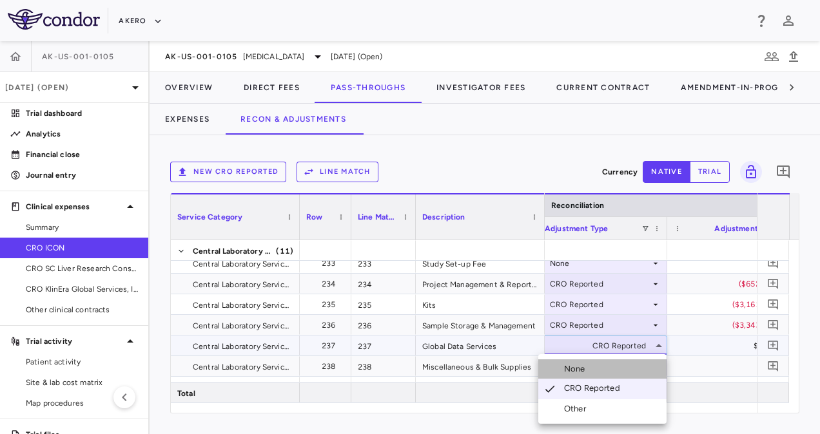
click at [585, 371] on div "None" at bounding box center [577, 369] width 26 height 12
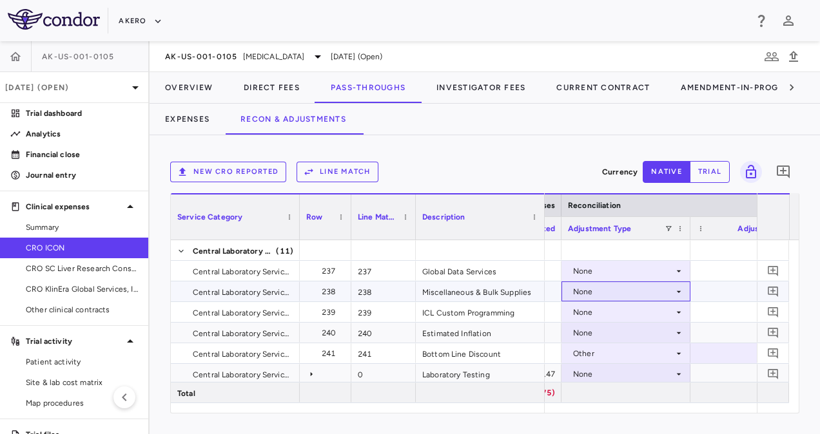
click at [642, 293] on div "None" at bounding box center [623, 292] width 101 height 21
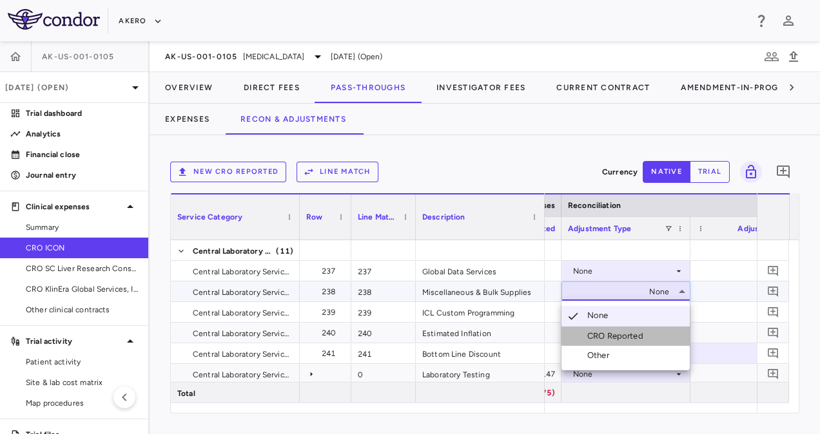
click at [629, 336] on div "CRO Reported" at bounding box center [617, 337] width 61 height 12
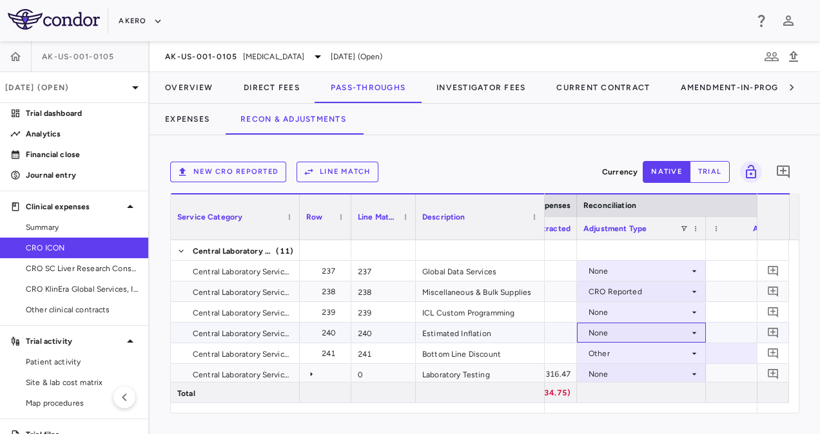
click at [604, 329] on div "None" at bounding box center [638, 333] width 101 height 21
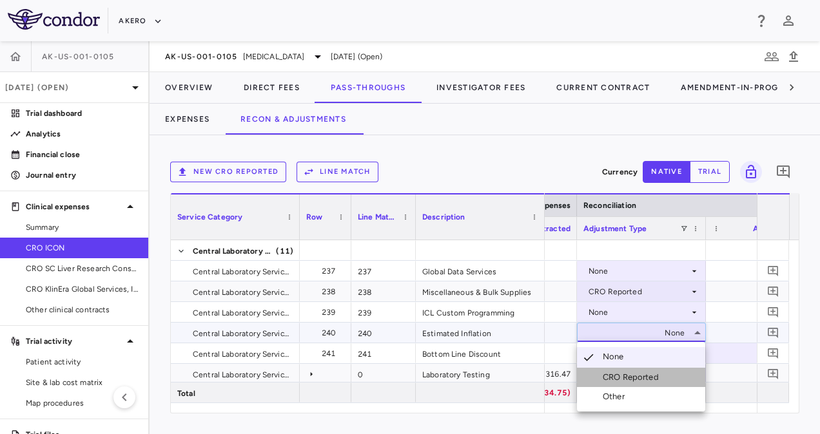
click at [621, 374] on div "CRO Reported" at bounding box center [632, 378] width 61 height 12
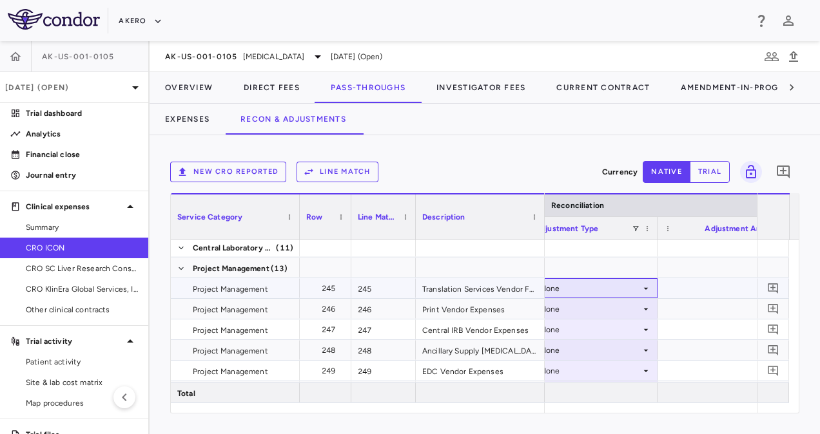
click at [595, 289] on div "None" at bounding box center [590, 288] width 101 height 21
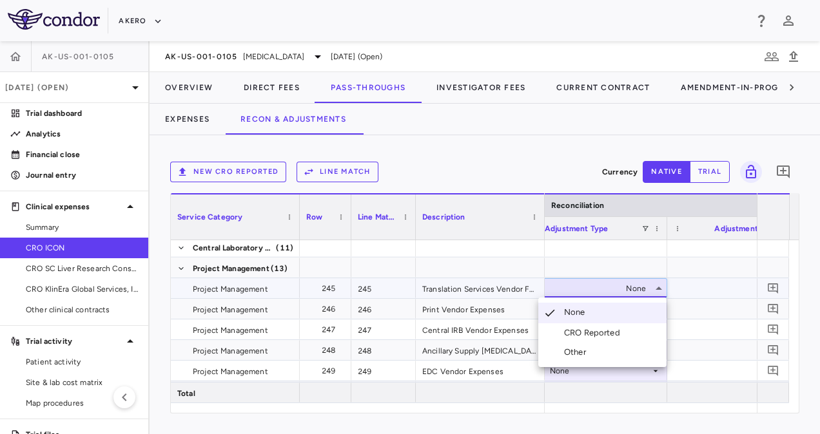
click at [598, 332] on div "CRO Reported" at bounding box center [594, 333] width 61 height 12
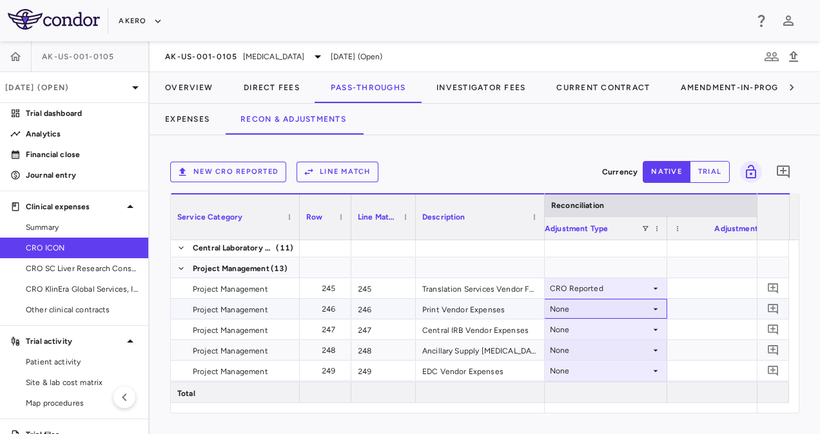
click at [586, 310] on div "None" at bounding box center [600, 309] width 101 height 21
click at [593, 349] on div "None" at bounding box center [600, 350] width 101 height 21
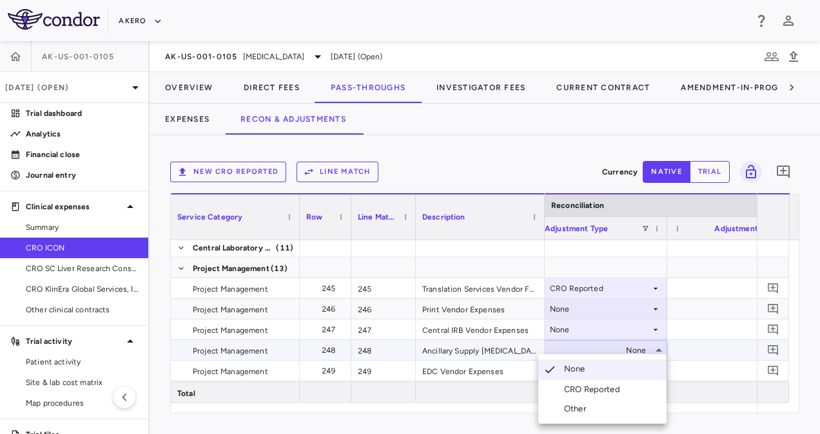
click at [584, 311] on div at bounding box center [410, 217] width 820 height 434
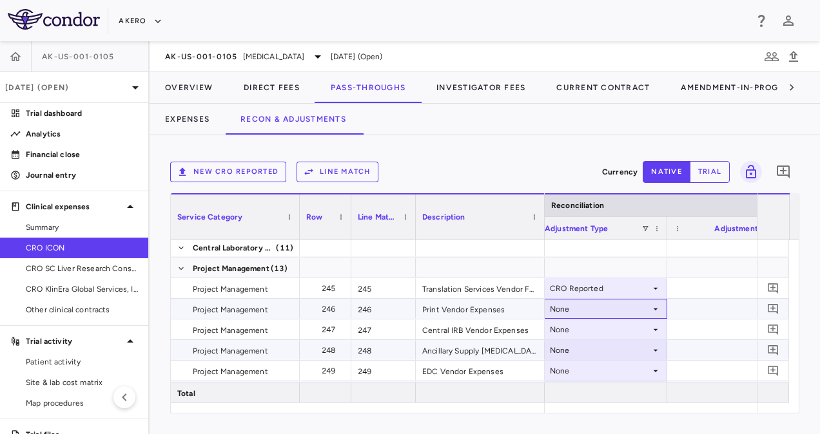
click at [584, 311] on div "None" at bounding box center [600, 309] width 101 height 21
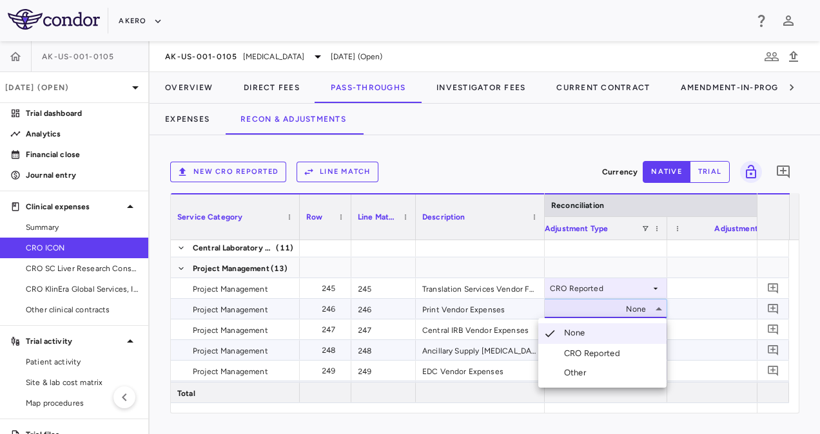
click at [591, 353] on div "CRO Reported" at bounding box center [594, 354] width 61 height 12
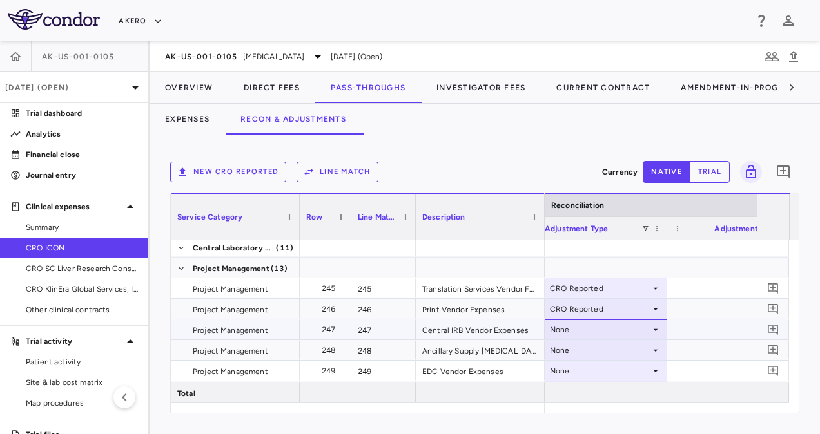
click at [583, 328] on div "None" at bounding box center [600, 330] width 101 height 21
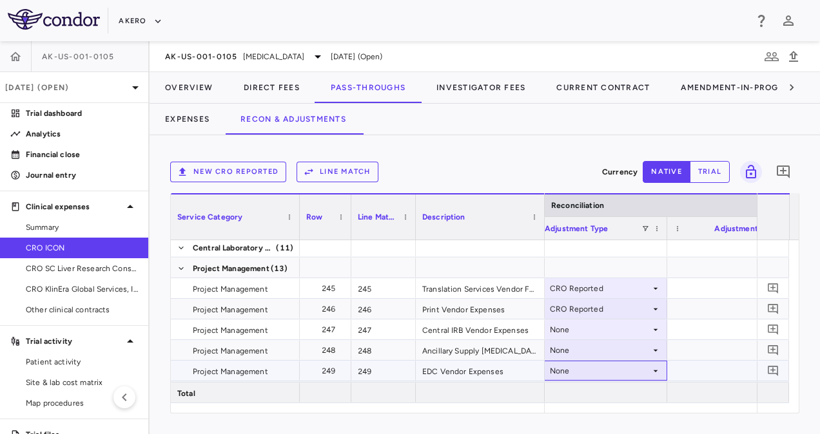
click at [587, 372] on div "None" at bounding box center [600, 371] width 101 height 21
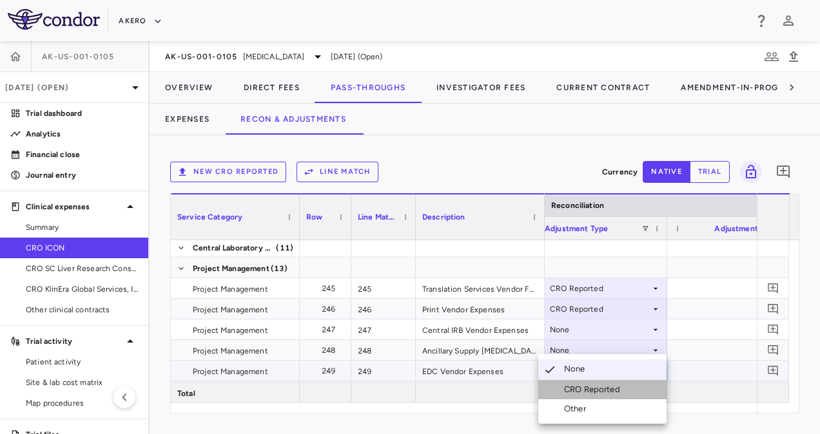
click at [584, 387] on div "CRO Reported" at bounding box center [594, 390] width 61 height 12
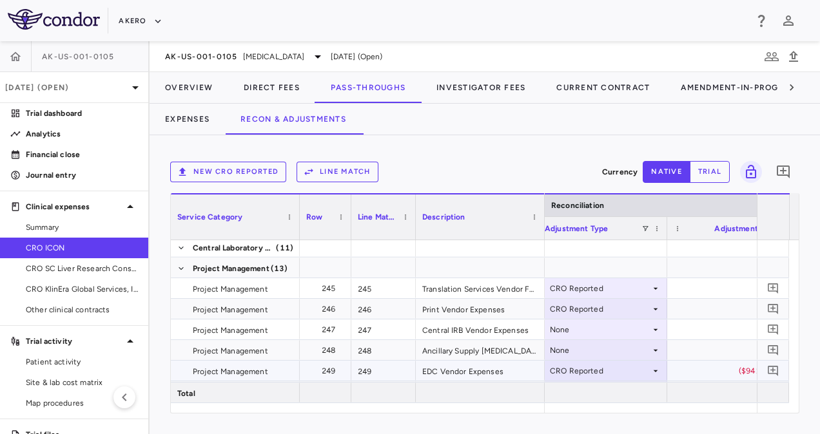
click at [579, 361] on div "CRO Reported" at bounding box center [600, 371] width 101 height 21
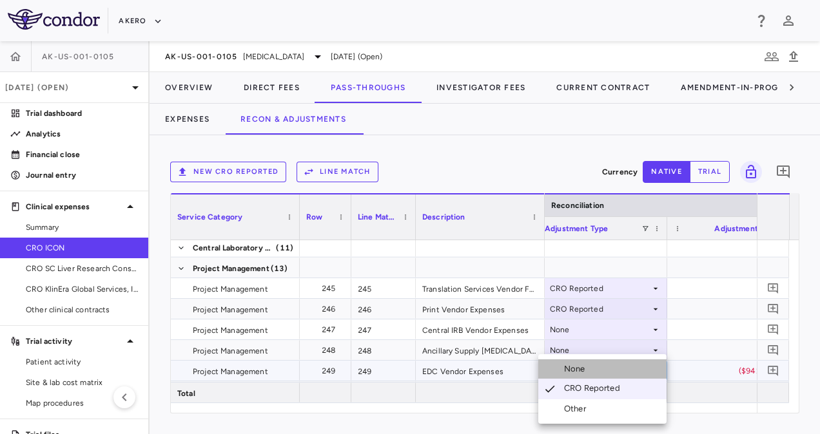
click at [579, 369] on div "None" at bounding box center [577, 369] width 26 height 12
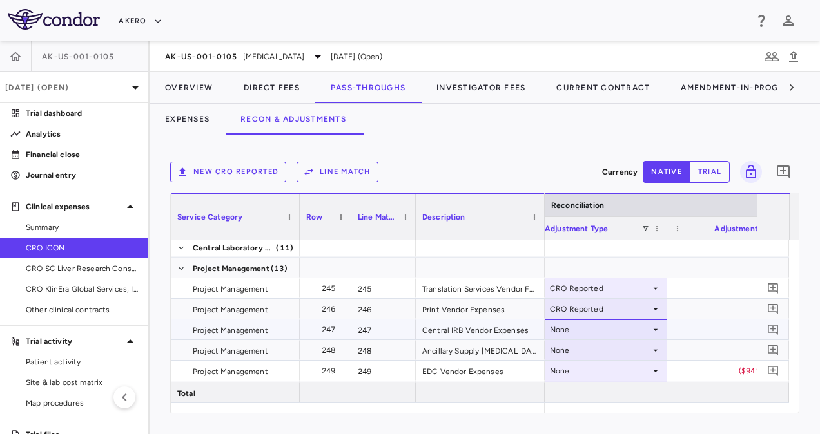
click at [579, 324] on div "None" at bounding box center [600, 330] width 101 height 21
click at [574, 334] on div "None" at bounding box center [600, 330] width 101 height 21
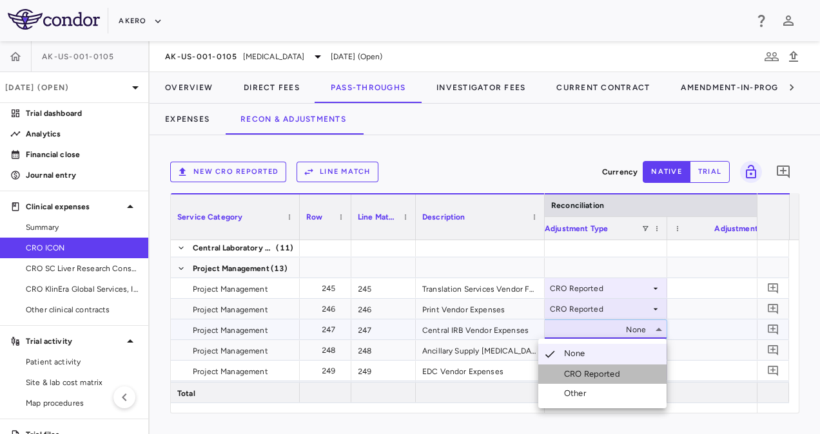
click at [581, 375] on div "CRO Reported" at bounding box center [594, 375] width 61 height 12
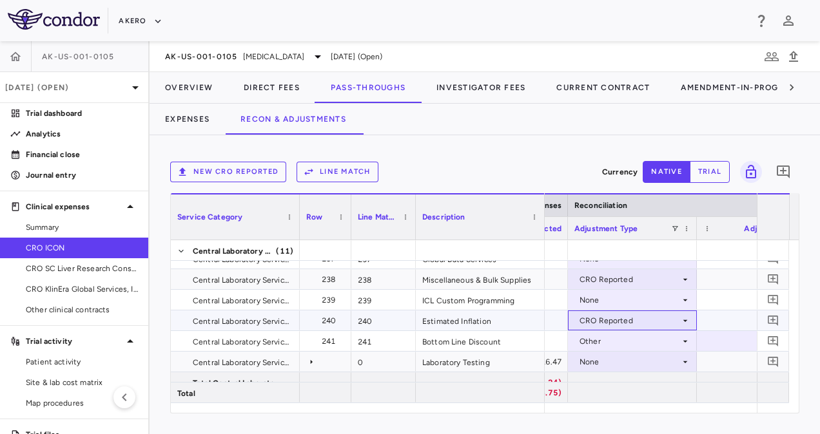
click at [644, 322] on div "CRO Reported" at bounding box center [629, 321] width 101 height 21
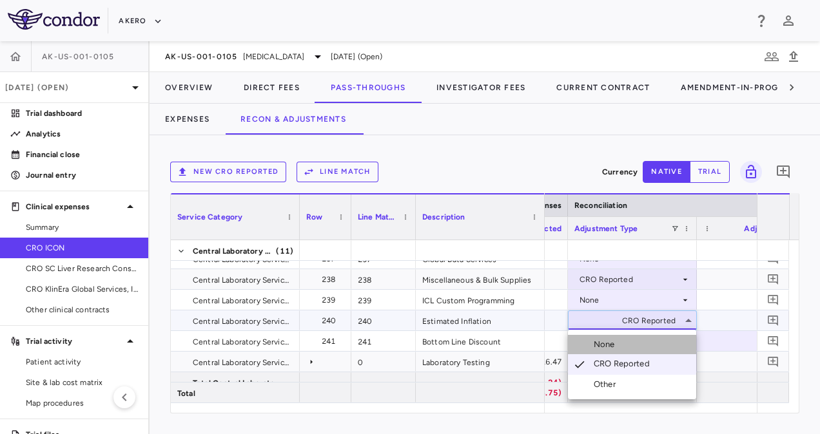
click at [608, 345] on div "None" at bounding box center [606, 345] width 26 height 12
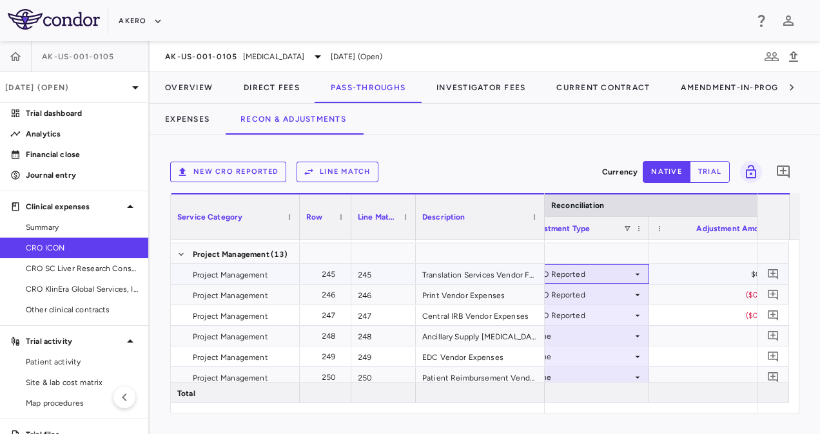
click at [596, 277] on div "CRO Reported" at bounding box center [582, 274] width 101 height 21
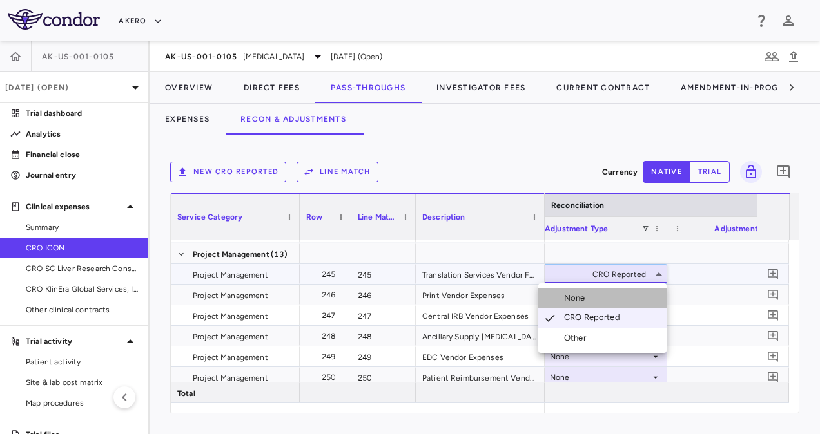
click at [577, 295] on div "None" at bounding box center [577, 299] width 26 height 12
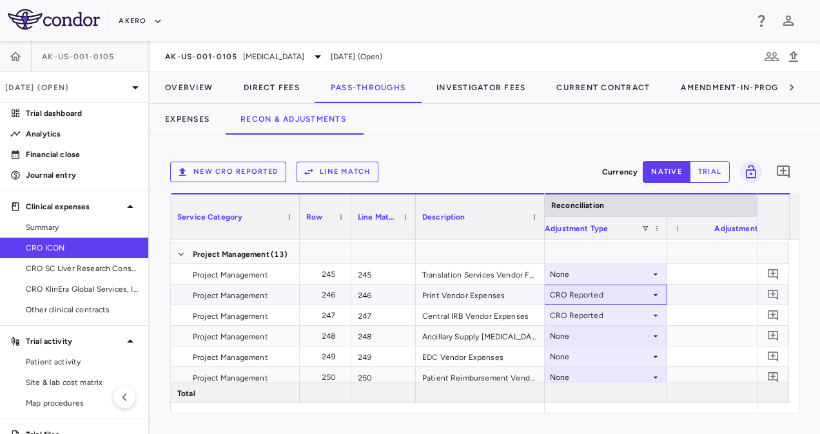
click at [577, 295] on div "CRO Reported" at bounding box center [600, 295] width 101 height 21
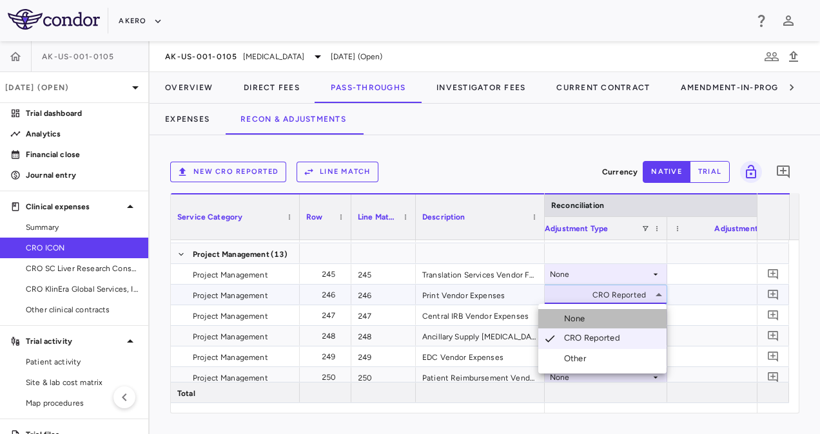
click at [577, 316] on div "None" at bounding box center [577, 319] width 26 height 12
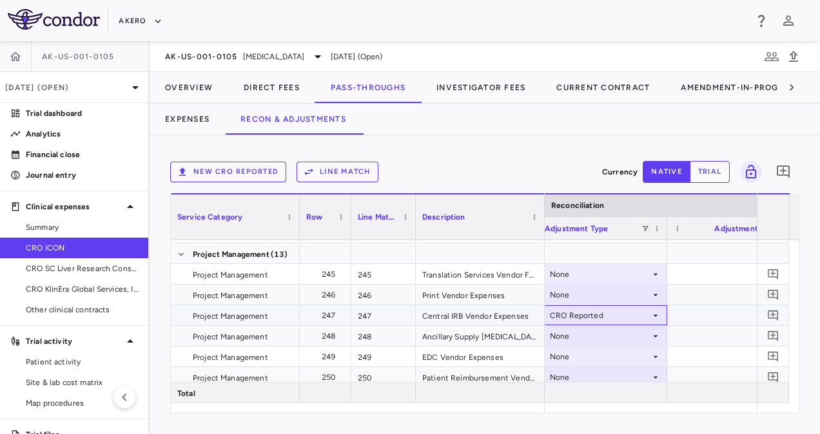
click at [575, 316] on div "CRO Reported" at bounding box center [600, 315] width 101 height 21
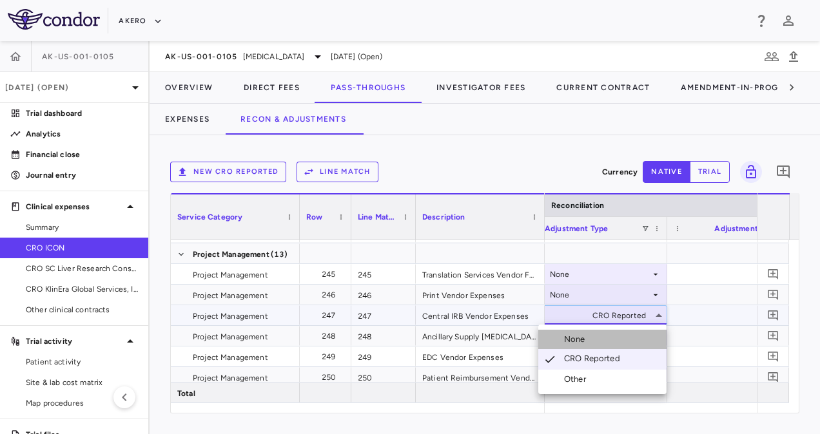
click at [580, 342] on div "None" at bounding box center [577, 340] width 26 height 12
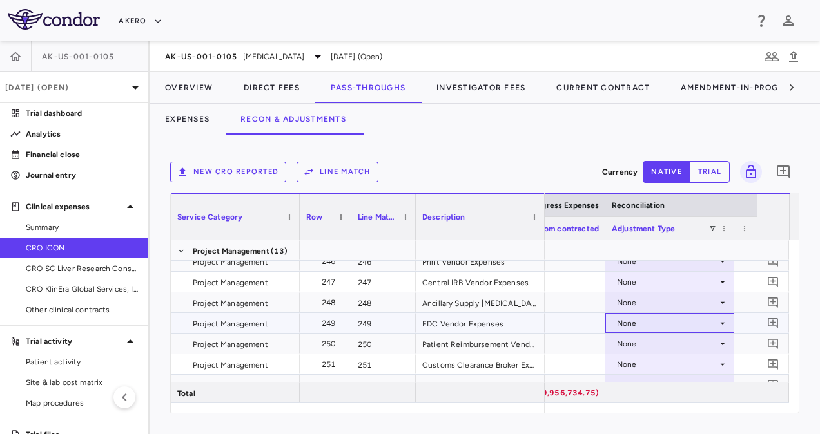
click at [655, 317] on div "None" at bounding box center [667, 323] width 101 height 21
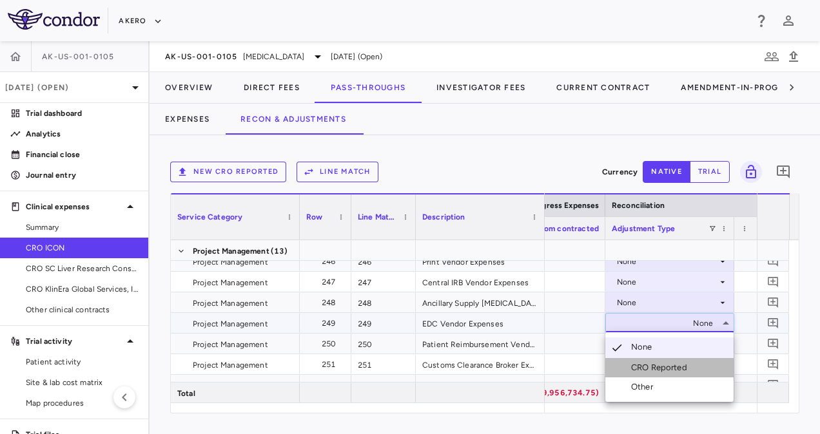
click at [644, 369] on div "CRO Reported" at bounding box center [661, 368] width 61 height 12
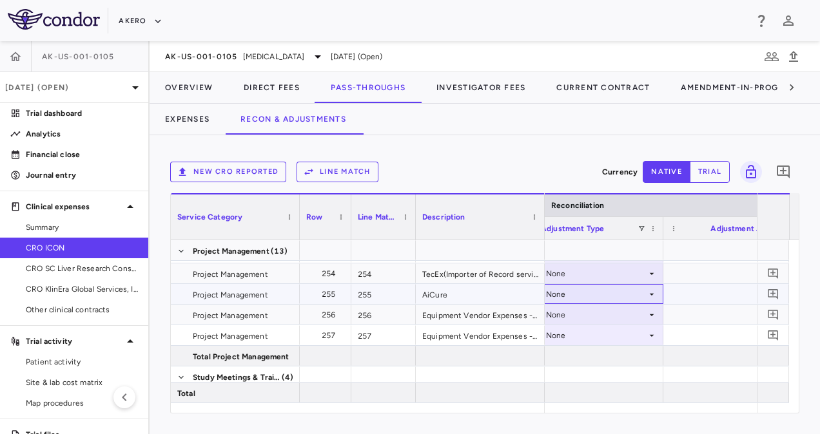
click at [646, 296] on icon at bounding box center [651, 294] width 10 height 10
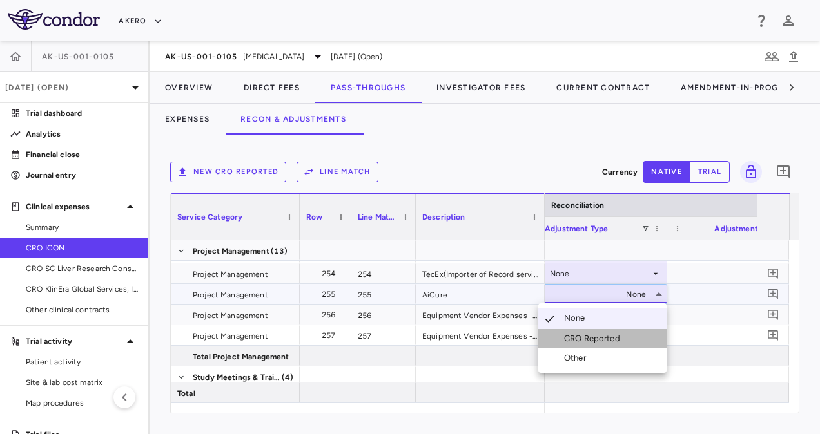
click at [588, 334] on div "CRO Reported" at bounding box center [594, 339] width 61 height 12
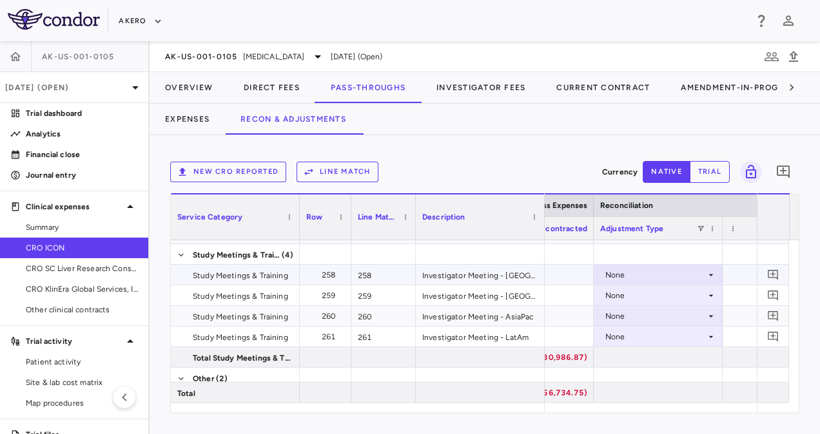
click at [665, 280] on div "None" at bounding box center [655, 275] width 101 height 21
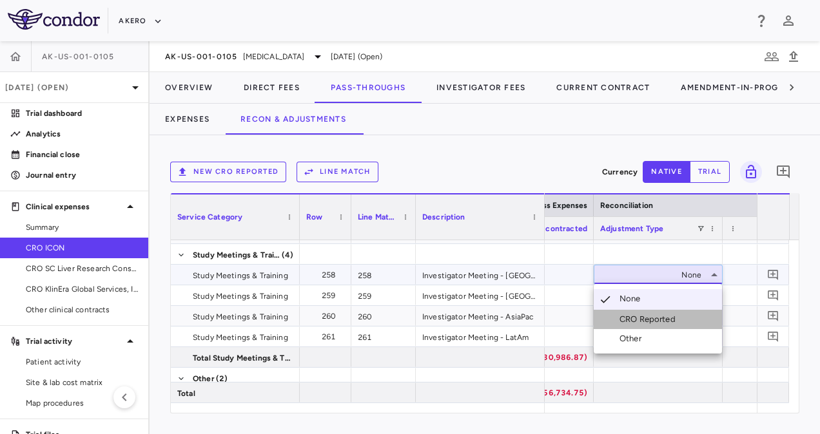
click at [638, 318] on div "CRO Reported" at bounding box center [649, 320] width 61 height 12
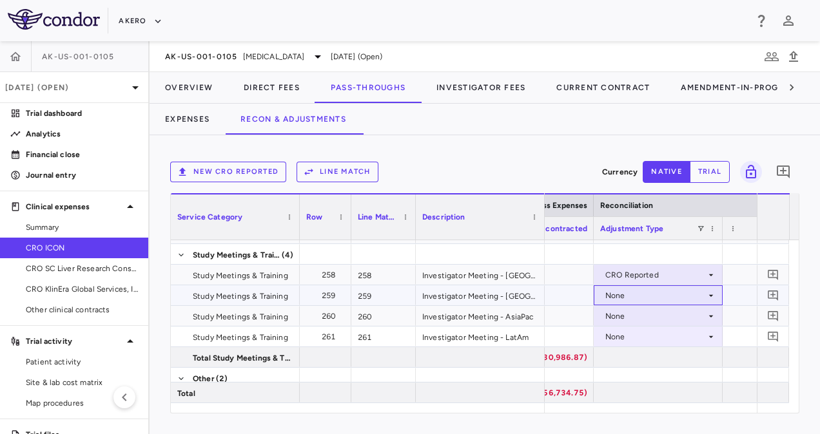
click at [626, 298] on div "None" at bounding box center [655, 295] width 101 height 21
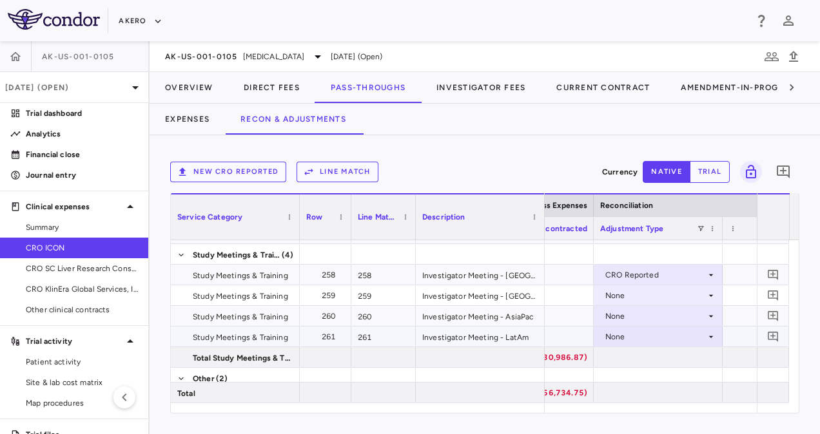
click at [638, 336] on div "None" at bounding box center [655, 337] width 101 height 21
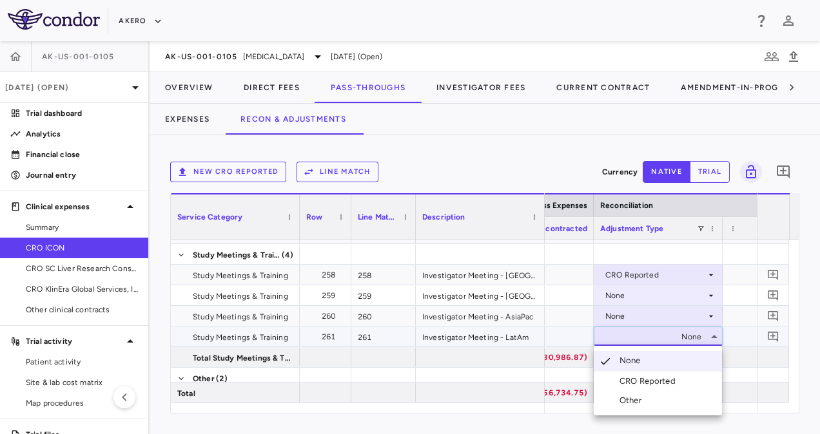
click at [627, 294] on div at bounding box center [410, 217] width 820 height 434
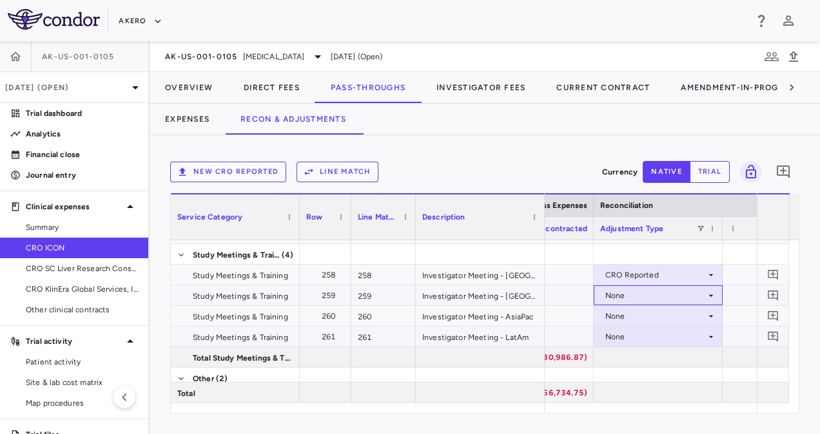
click at [627, 294] on div "None" at bounding box center [655, 295] width 101 height 21
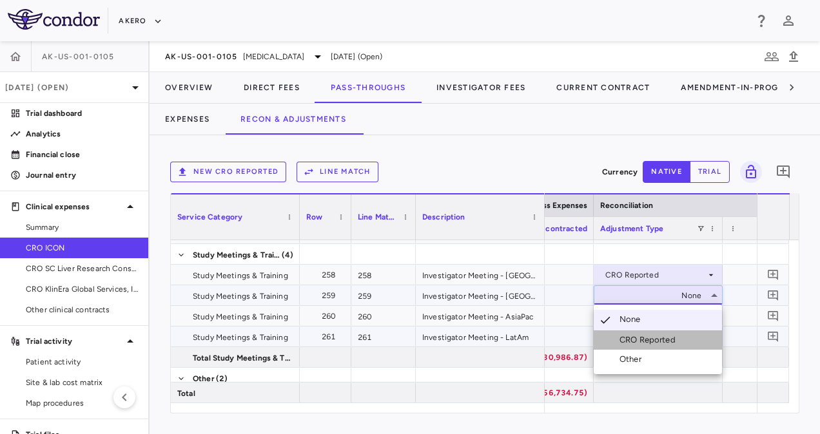
click at [633, 335] on div "CRO Reported" at bounding box center [649, 340] width 61 height 12
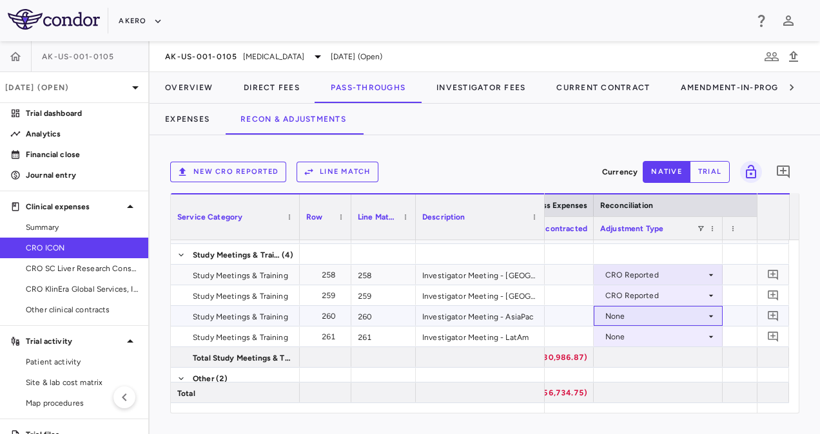
click at [624, 315] on div "None" at bounding box center [655, 316] width 101 height 21
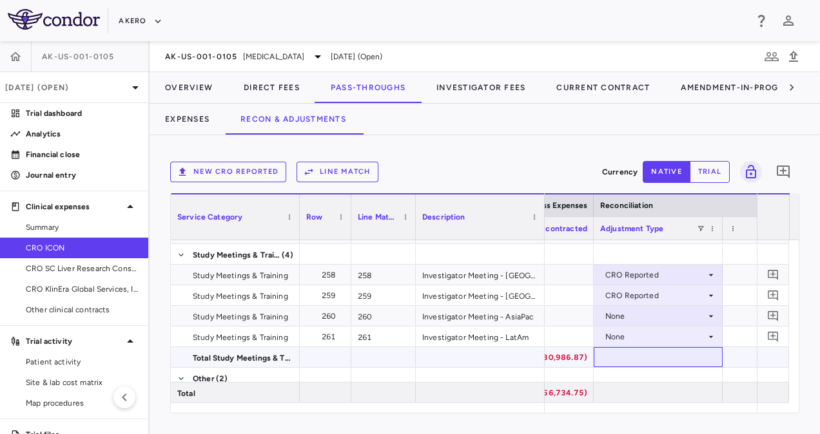
click at [631, 356] on div at bounding box center [657, 357] width 129 height 20
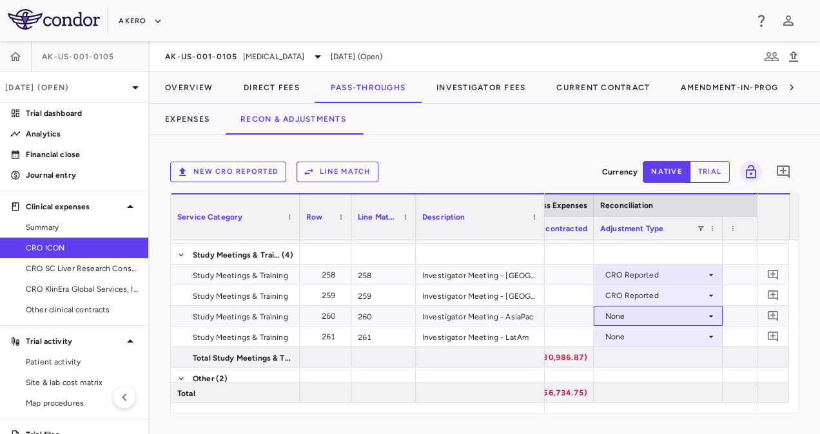
click at [626, 322] on div "None" at bounding box center [655, 316] width 101 height 21
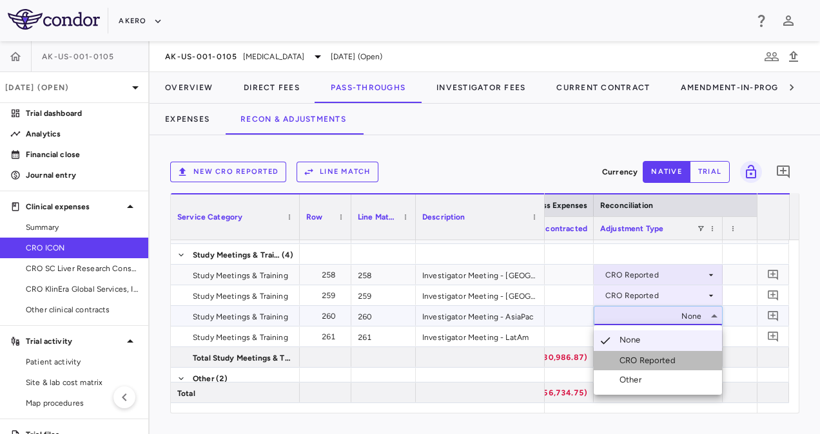
click at [638, 360] on div "CRO Reported" at bounding box center [649, 361] width 61 height 12
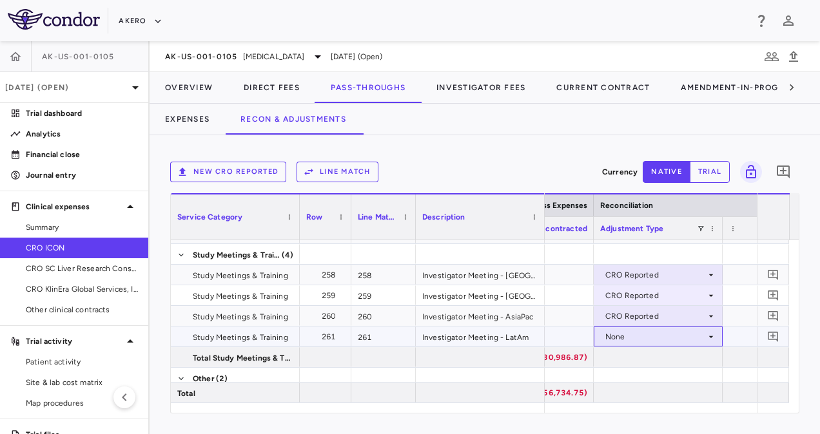
click at [631, 334] on div "None" at bounding box center [655, 337] width 101 height 21
click at [628, 340] on div "None" at bounding box center [655, 337] width 101 height 21
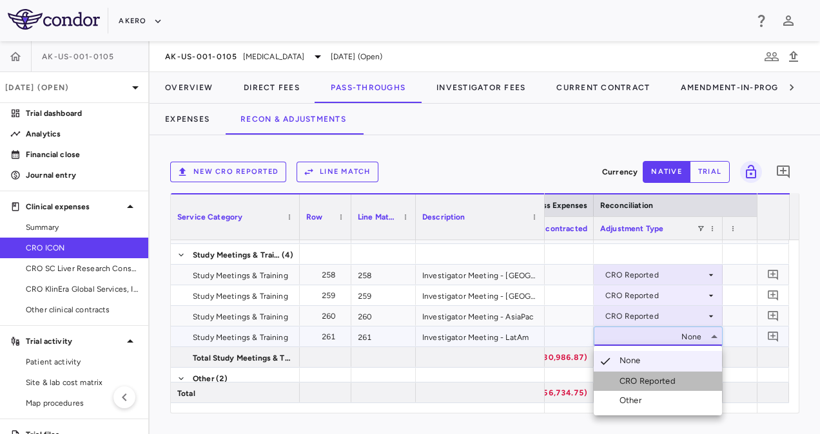
click at [631, 376] on div "CRO Reported" at bounding box center [649, 382] width 61 height 12
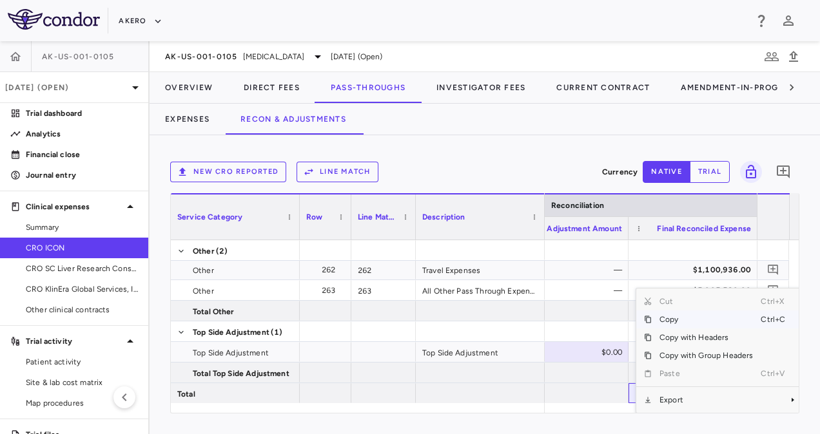
click at [666, 320] on span "Copy" at bounding box center [705, 320] width 109 height 18
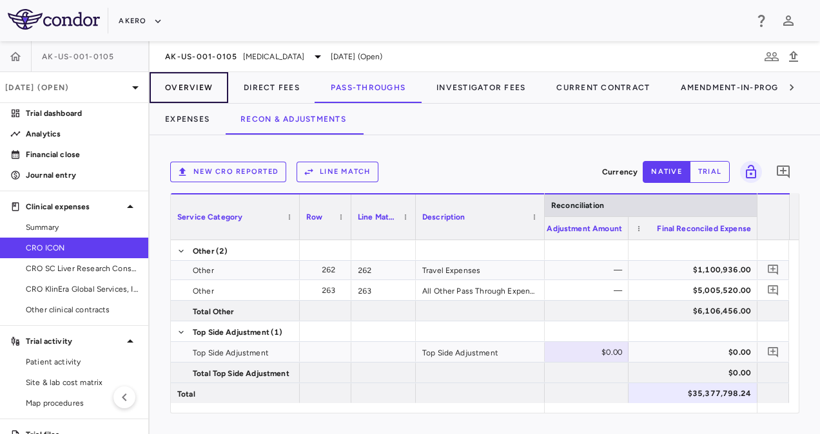
click at [184, 85] on button "Overview" at bounding box center [188, 87] width 79 height 31
